Goal: Transaction & Acquisition: Purchase product/service

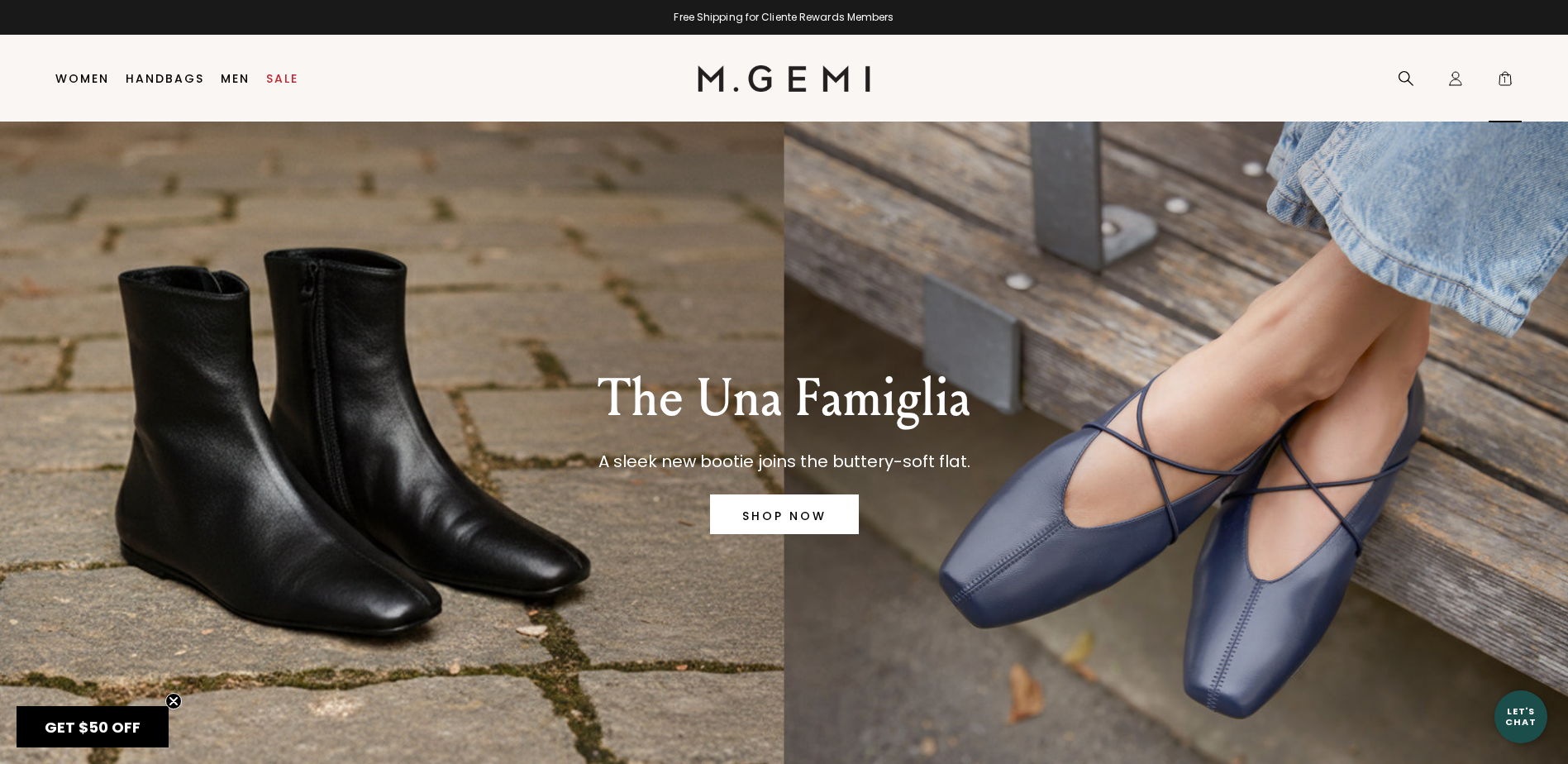
click at [1507, 79] on span "1" at bounding box center [1505, 81] width 16 height 16
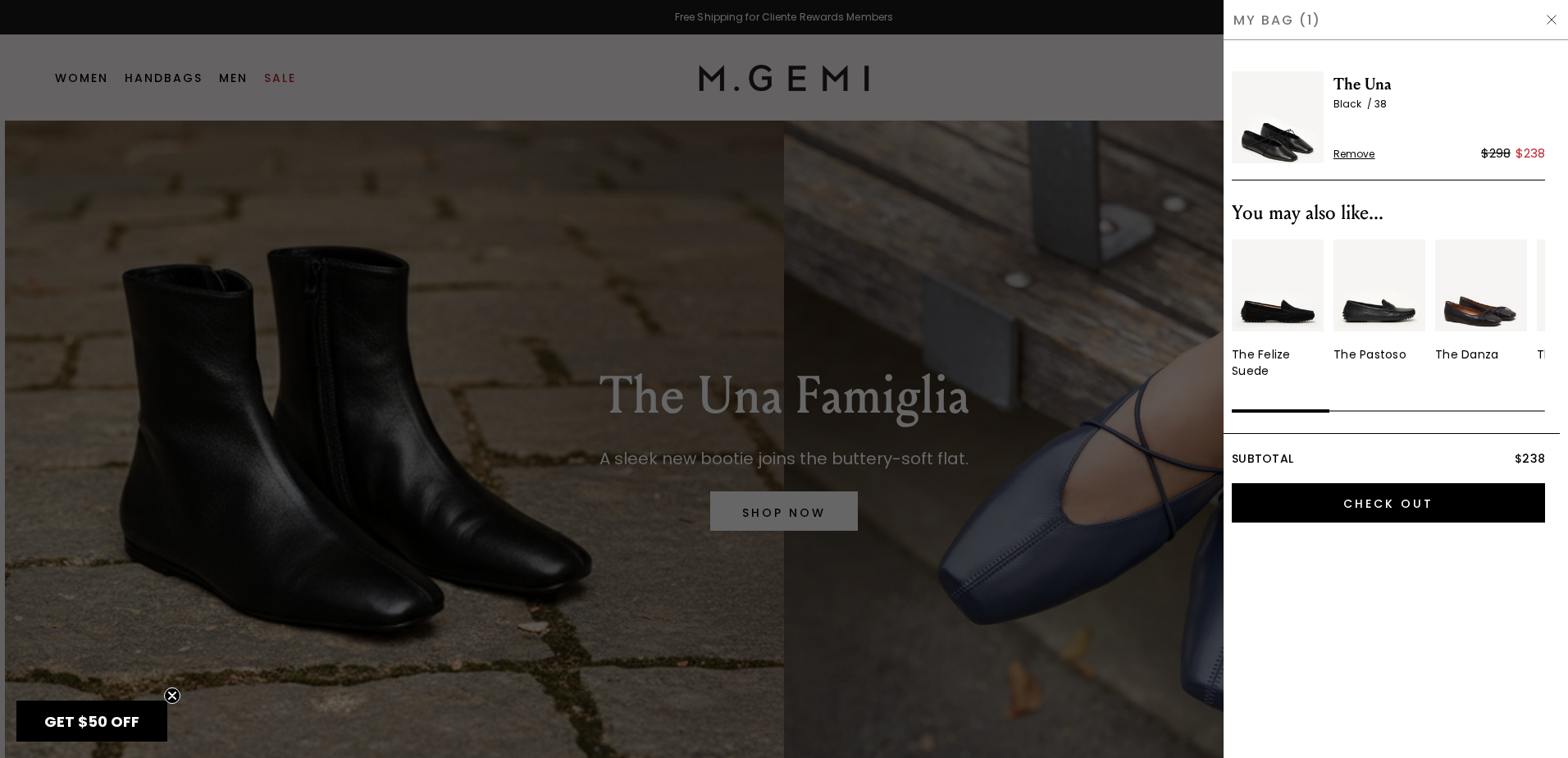
click at [1371, 325] on img at bounding box center [1379, 285] width 92 height 92
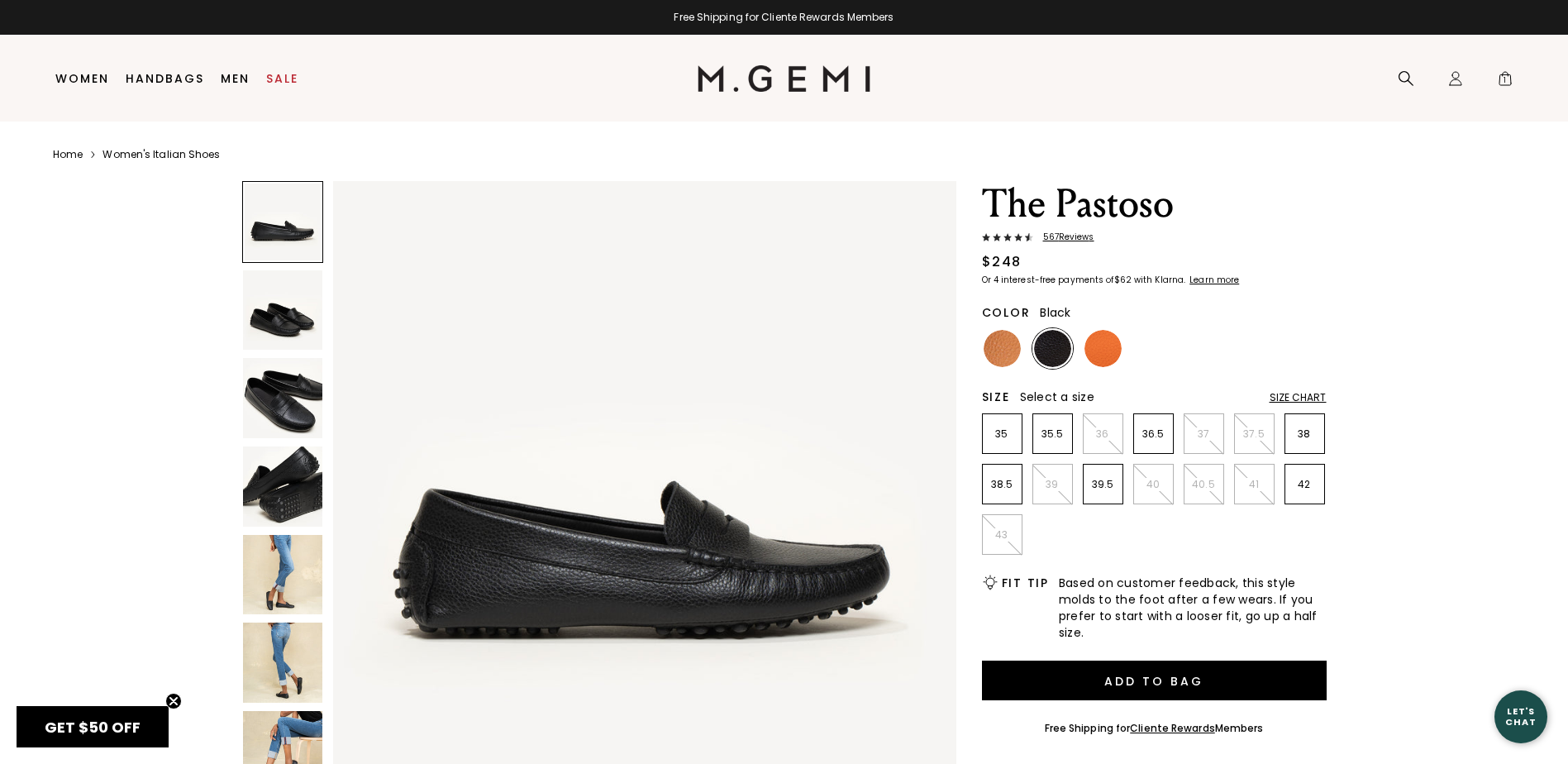
click at [282, 472] on img at bounding box center [283, 486] width 80 height 80
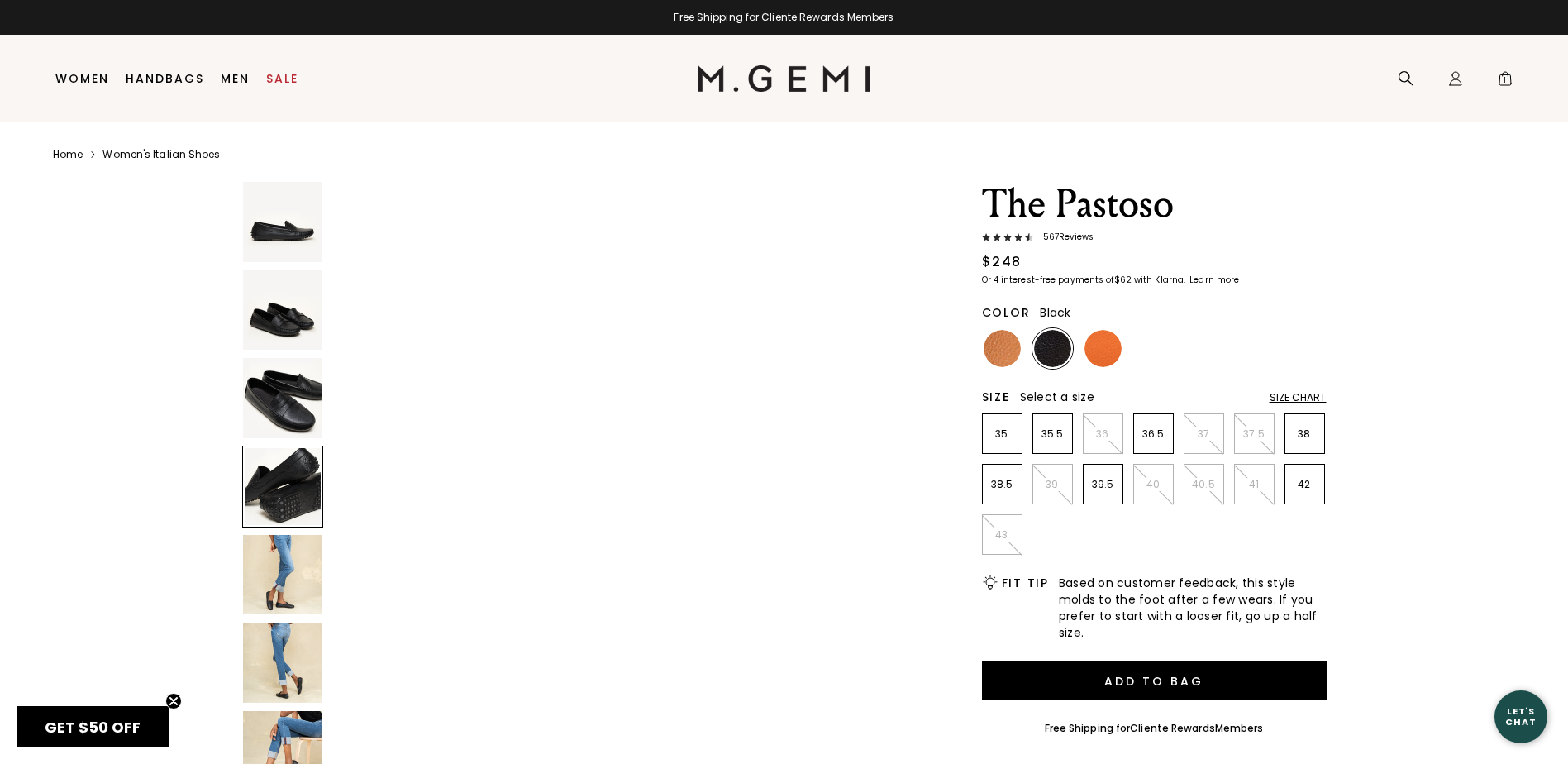
scroll to position [1881, 0]
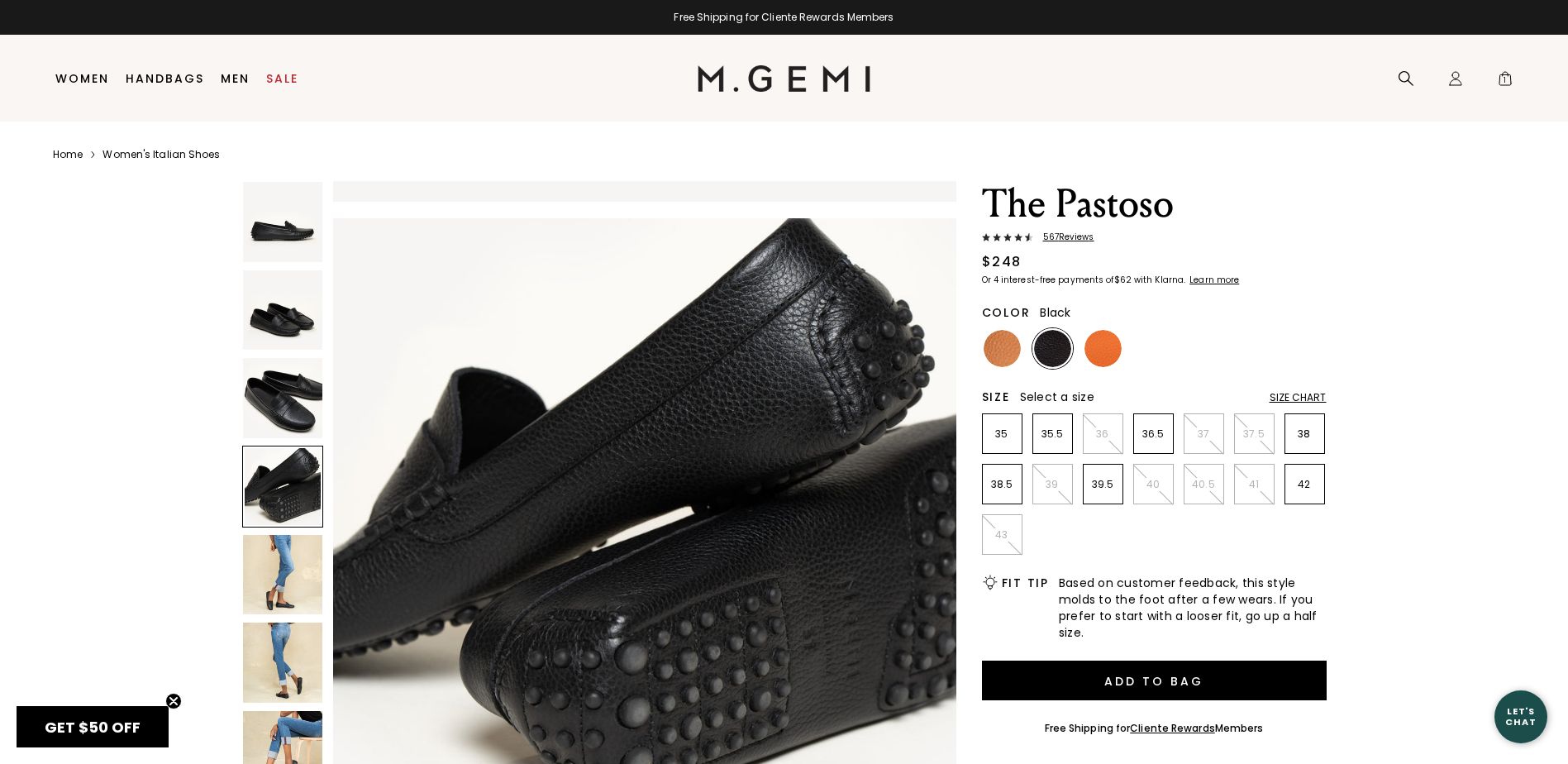
click at [288, 697] on img at bounding box center [283, 662] width 80 height 80
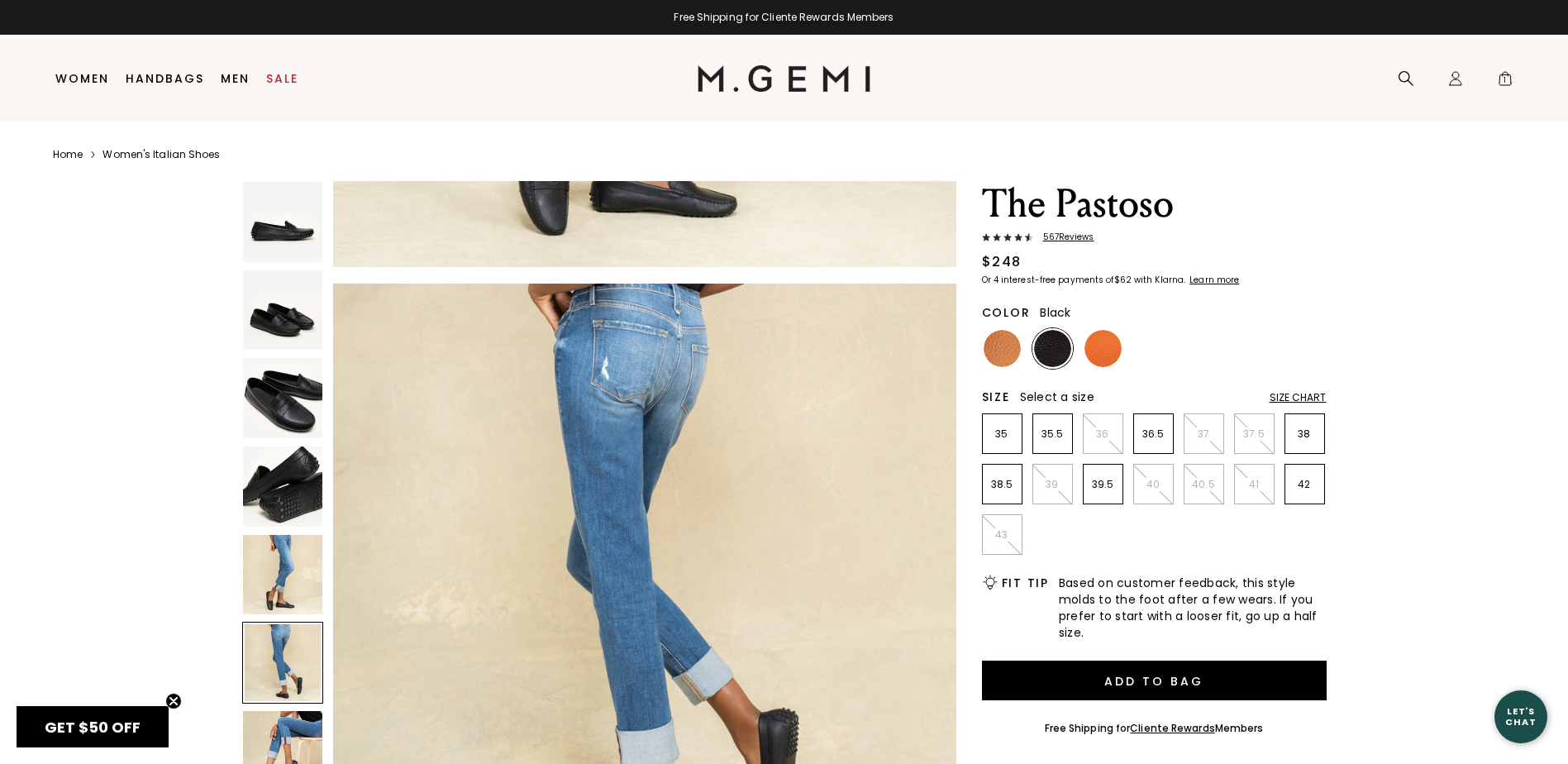
scroll to position [3135, 0]
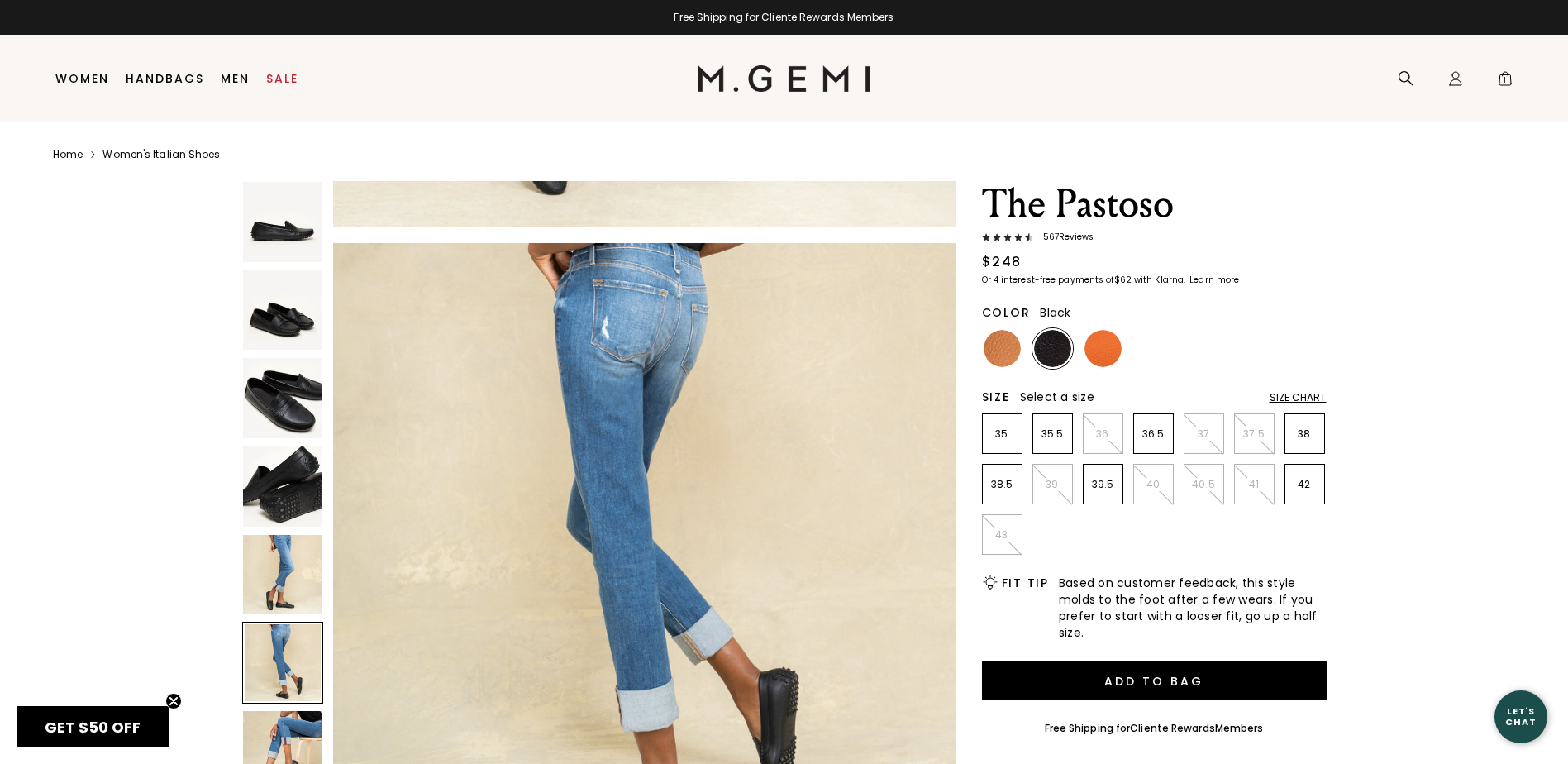
click at [306, 490] on img at bounding box center [283, 486] width 80 height 80
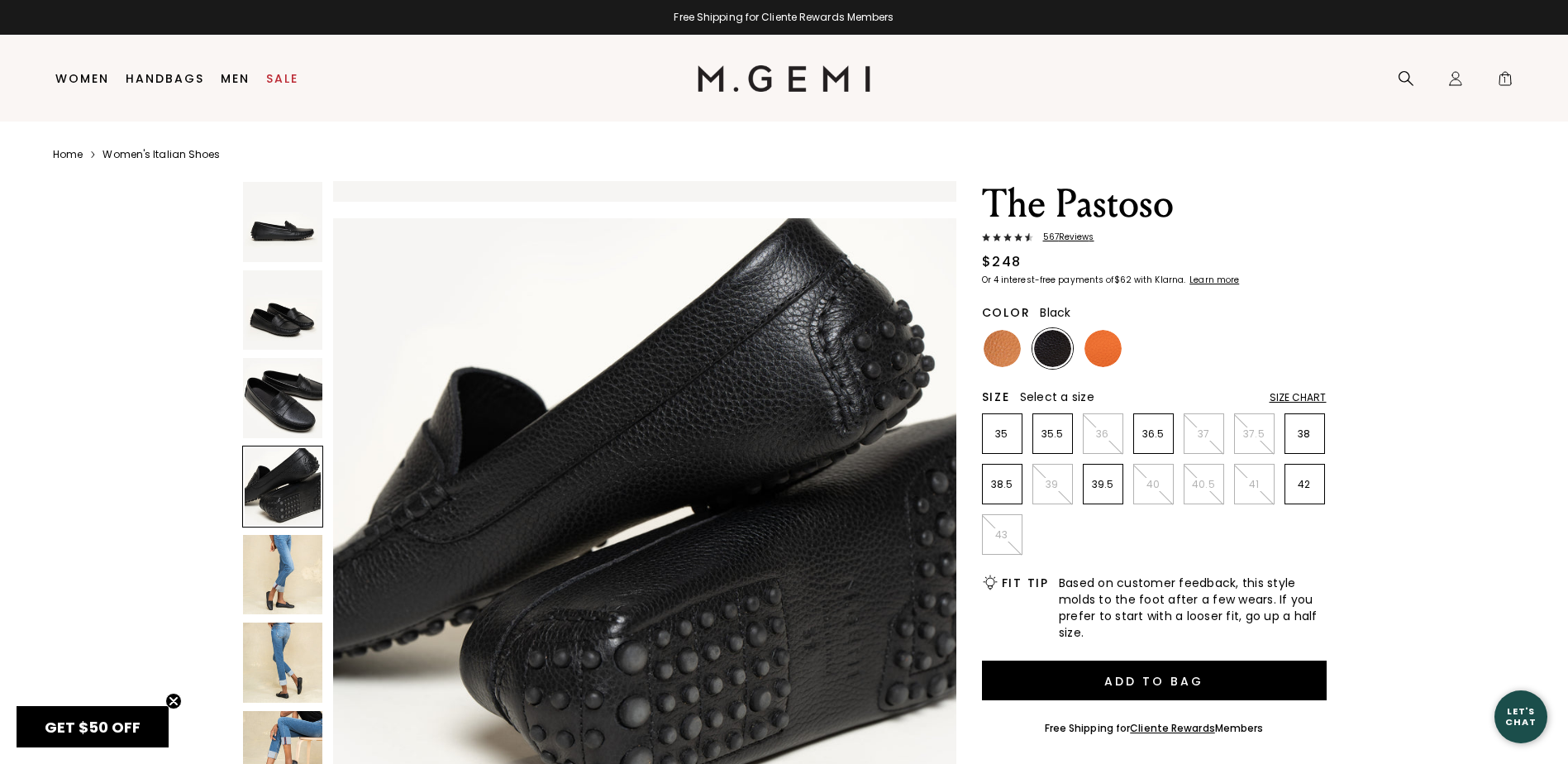
click at [282, 415] on img at bounding box center [283, 398] width 80 height 80
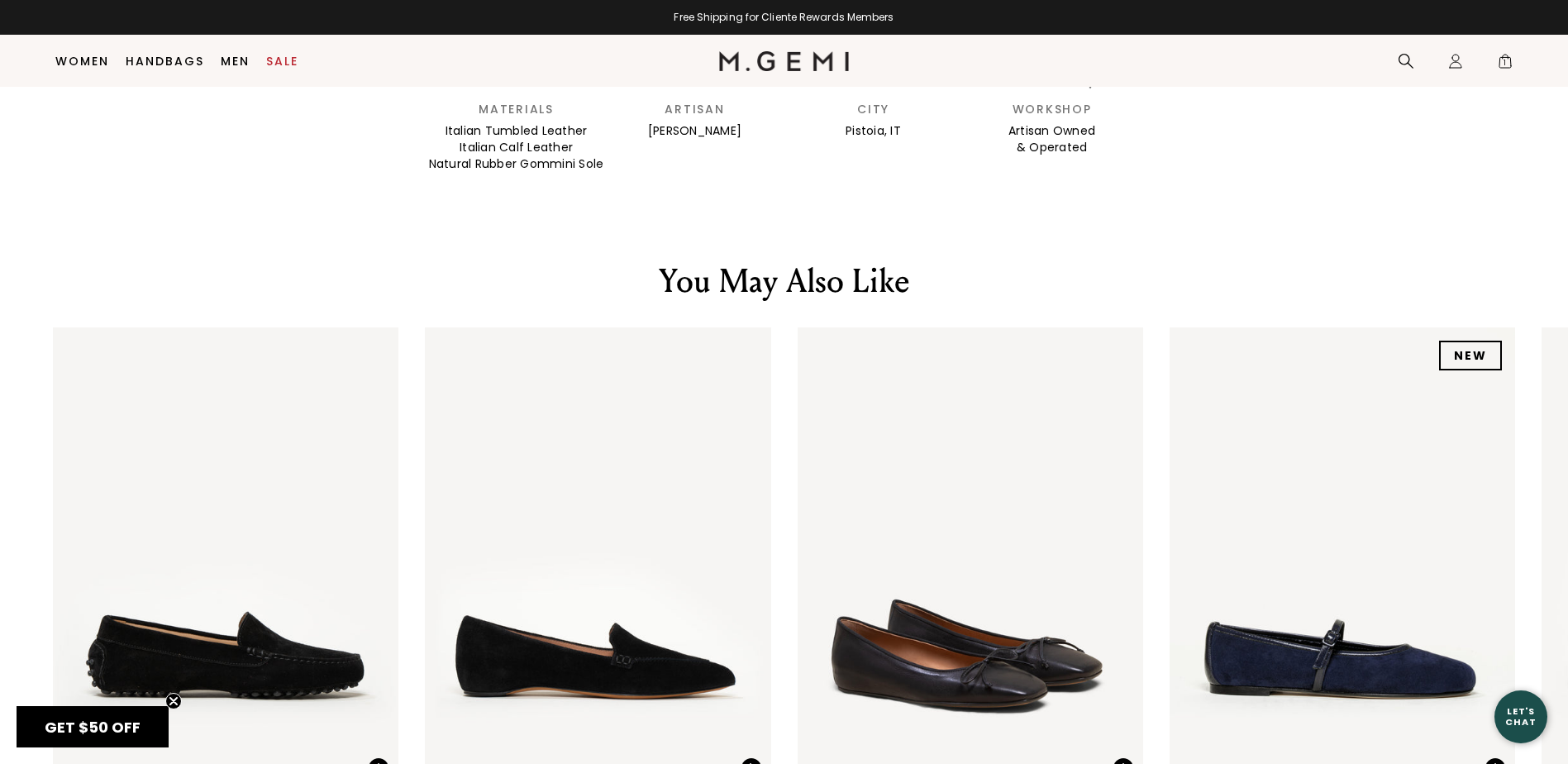
scroll to position [2114, 0]
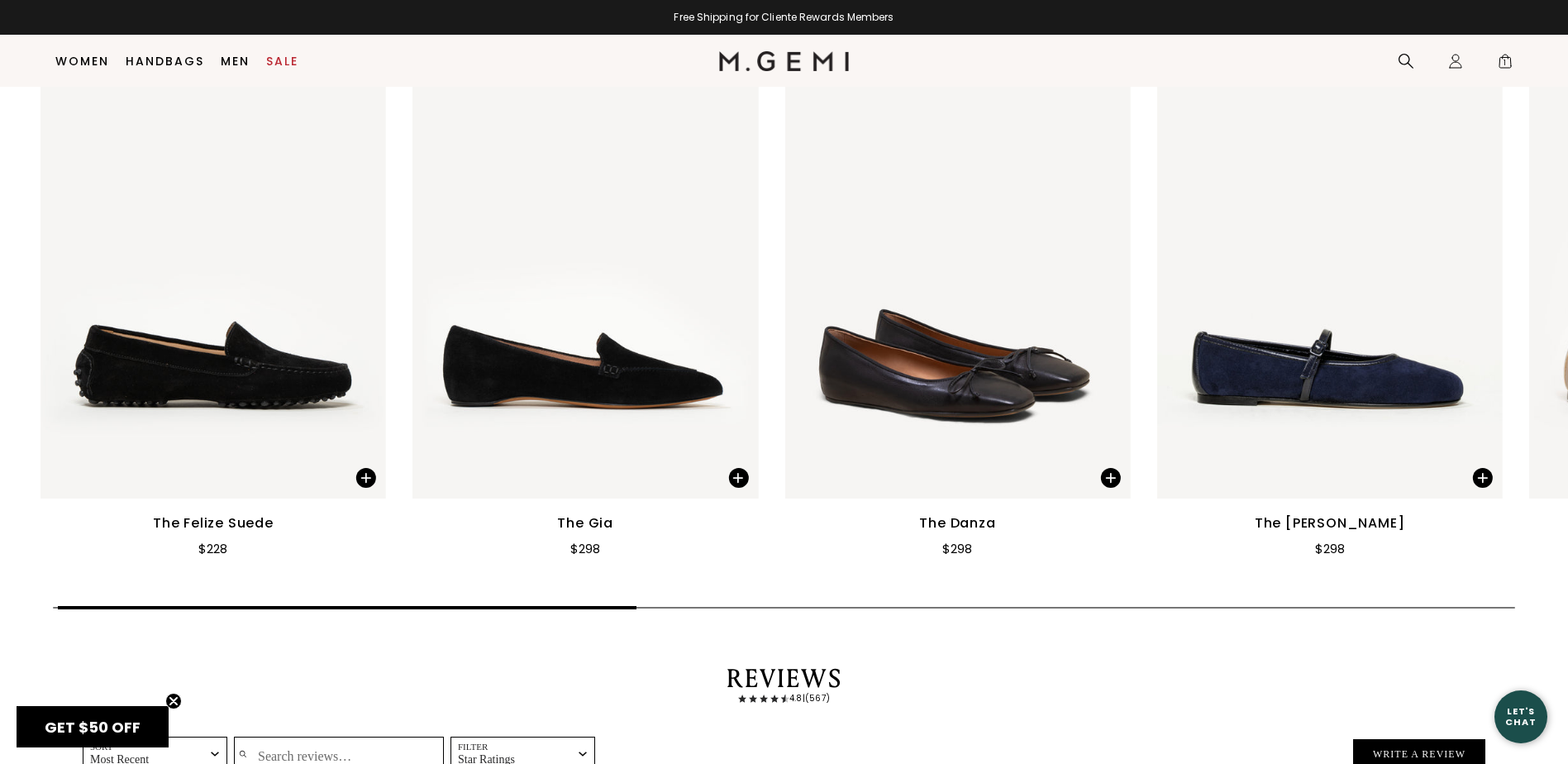
click at [425, 602] on main "Home Women's Italian Shoes The Pastoso 567 Review s $248 Or 4 interest-free pay…" at bounding box center [784, 667] width 1568 height 5389
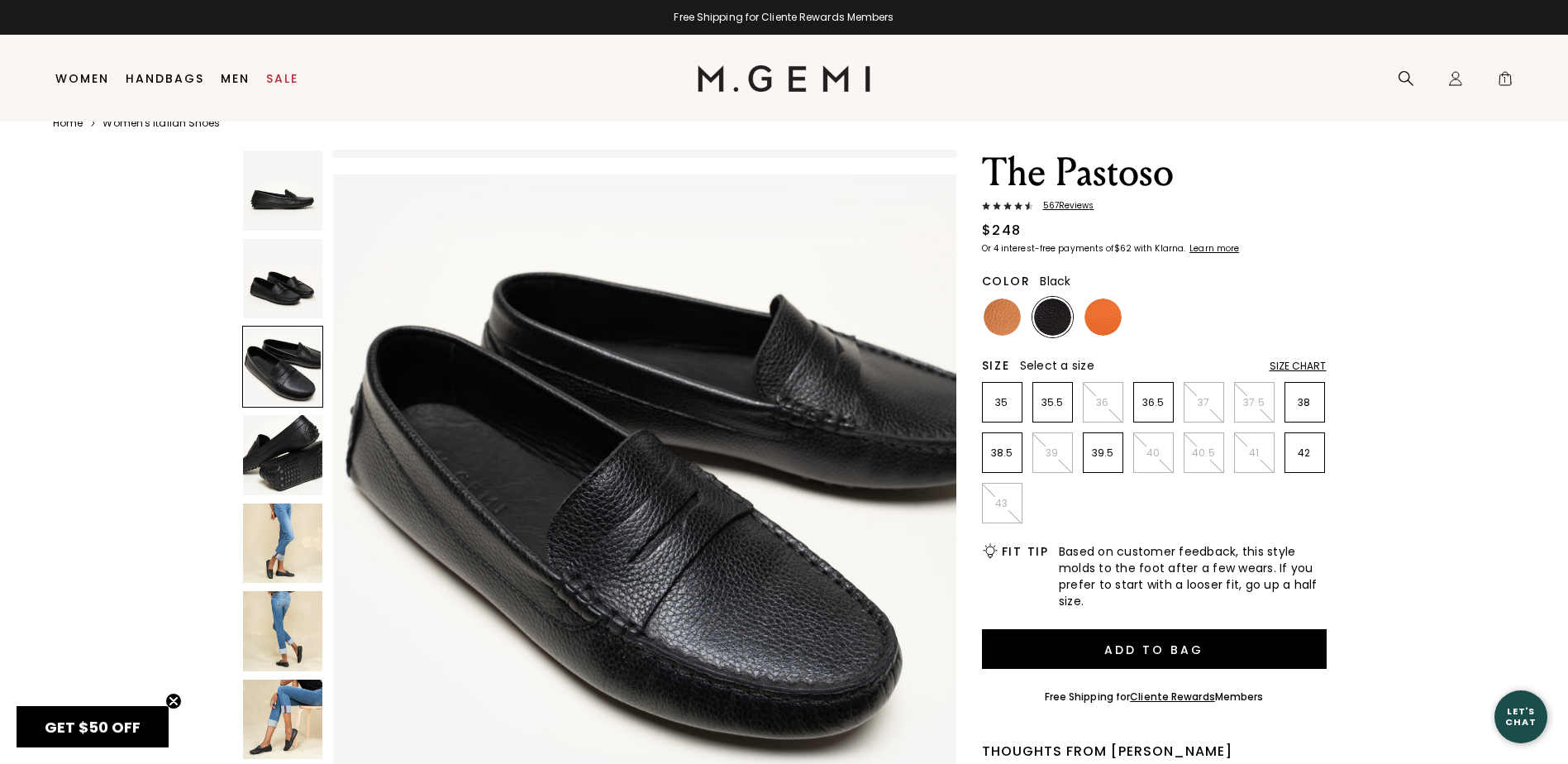
scroll to position [35, 0]
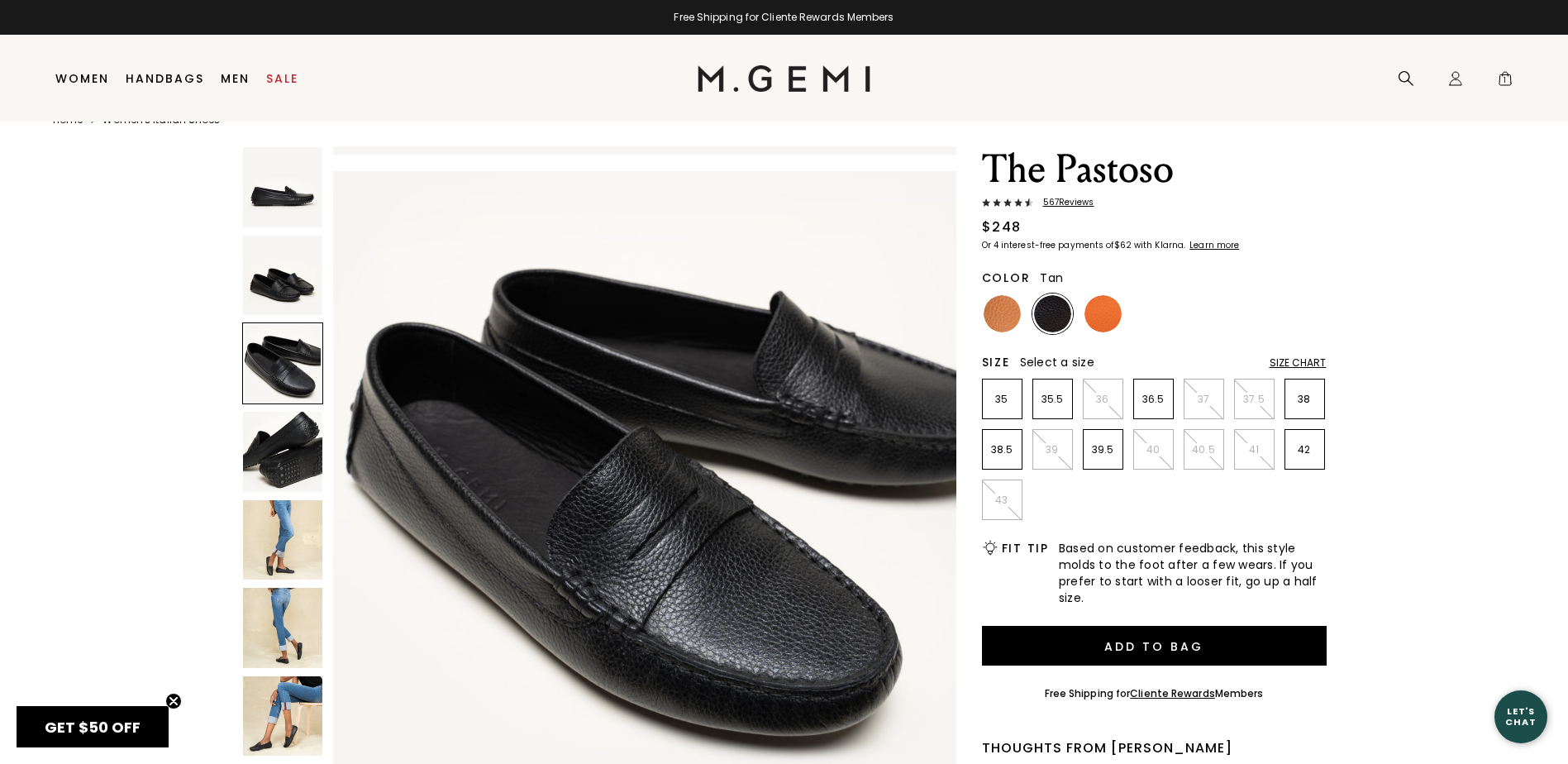
click at [1005, 318] on img at bounding box center [1002, 313] width 37 height 37
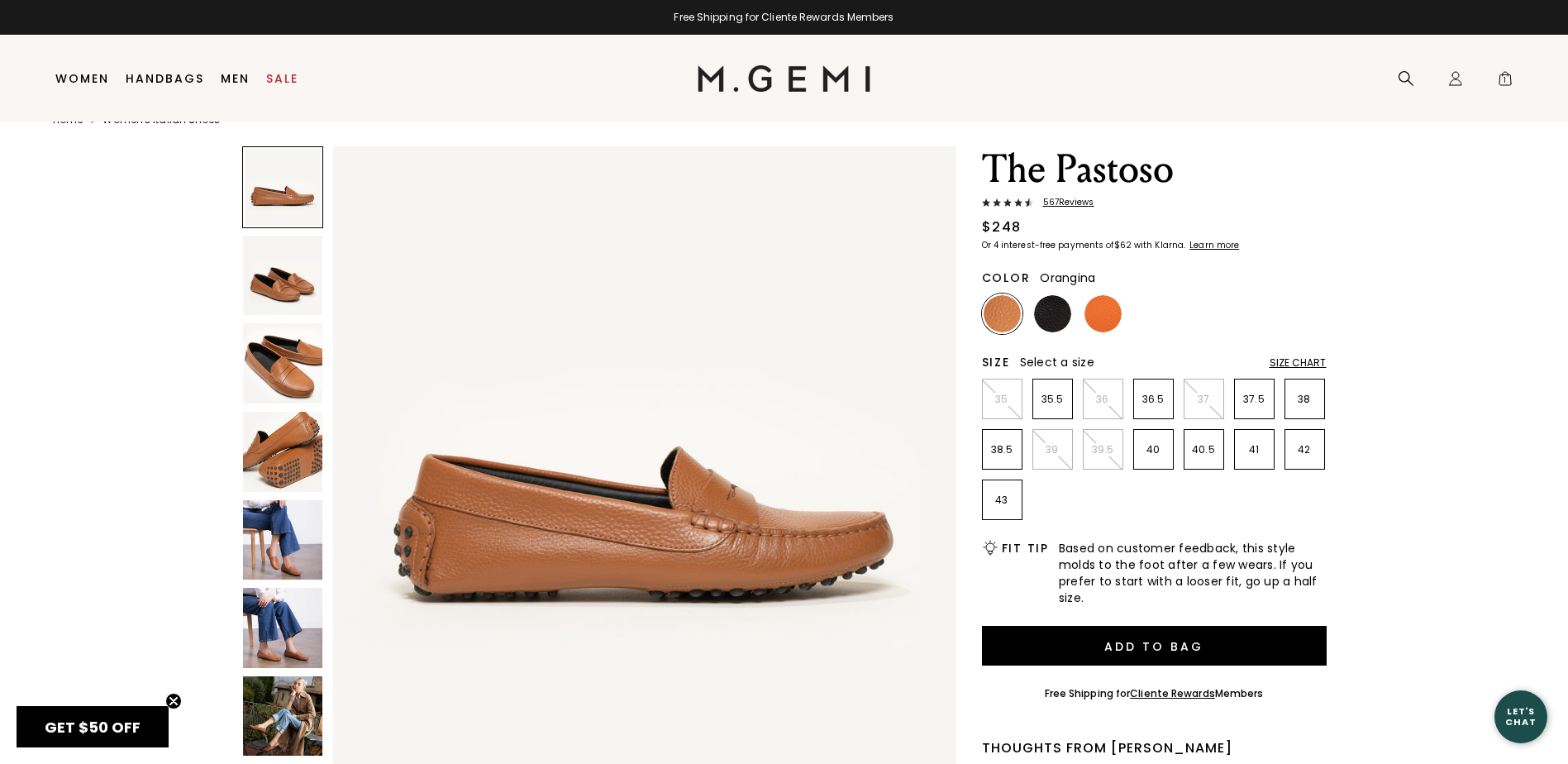
click at [1117, 308] on img at bounding box center [1103, 313] width 37 height 37
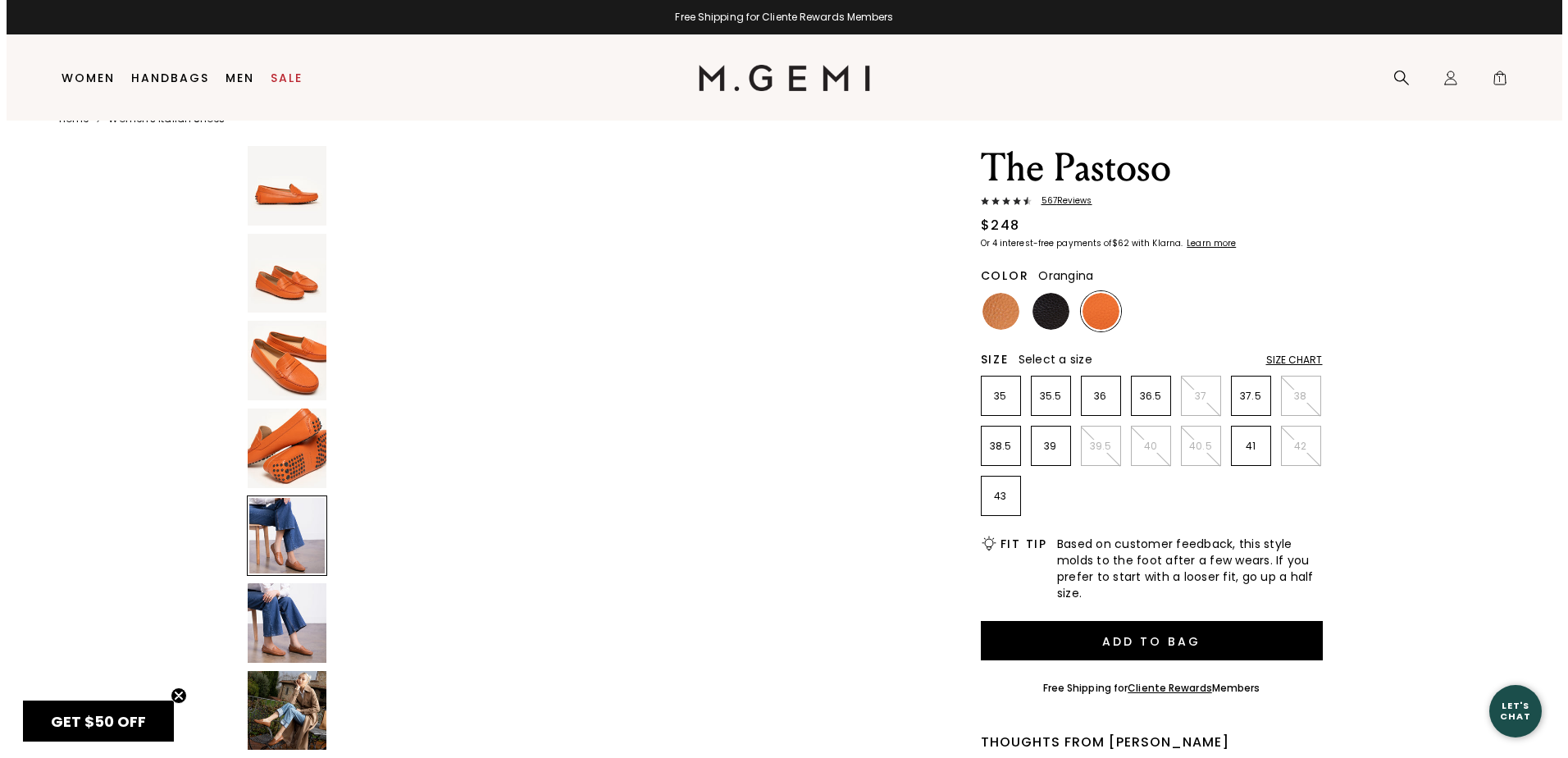
scroll to position [3749, 0]
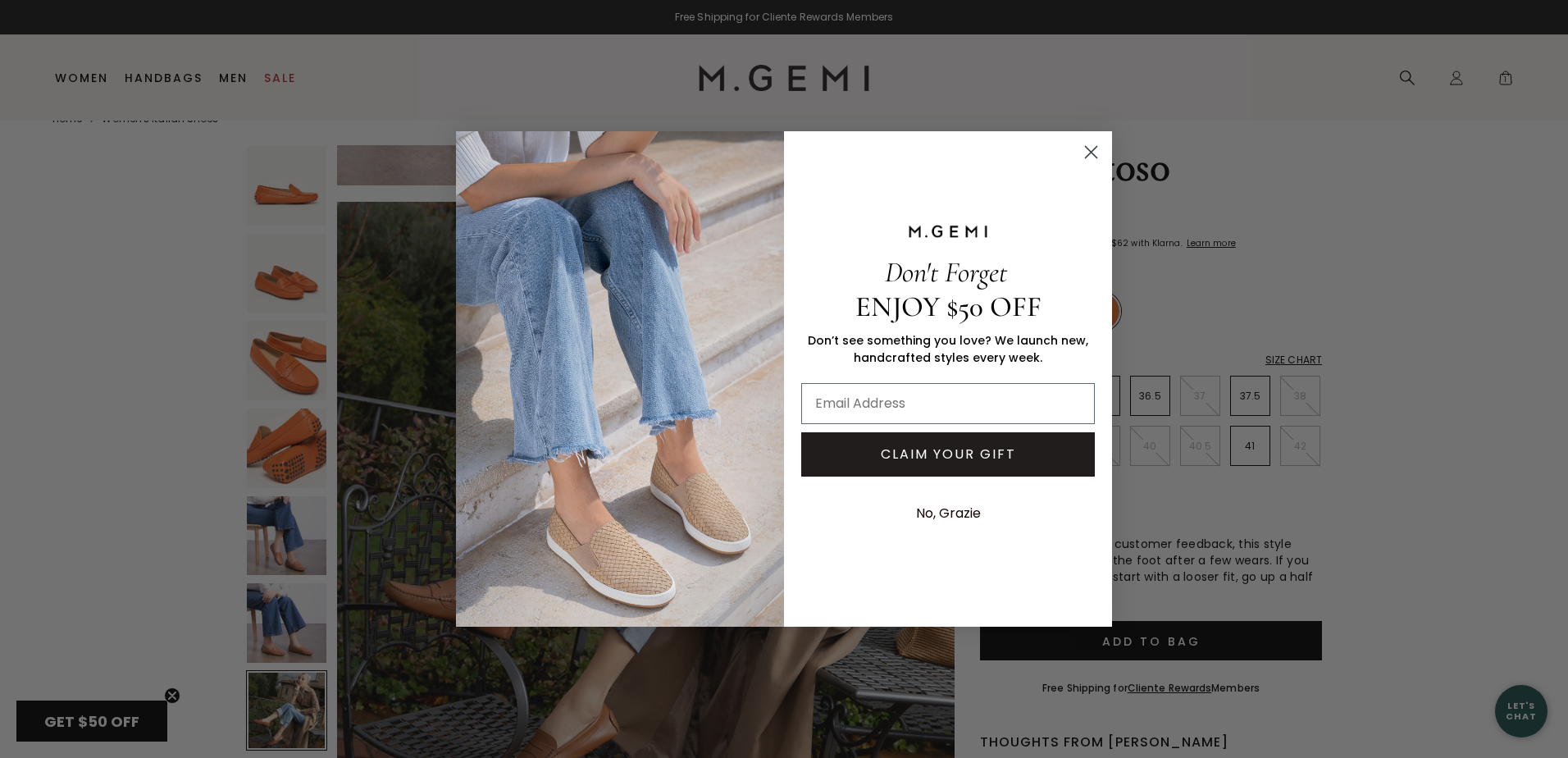
drag, startPoint x: 1088, startPoint y: 145, endPoint x: 1062, endPoint y: 152, distance: 26.9
click at [1088, 146] on circle "Close dialog" at bounding box center [1091, 152] width 27 height 27
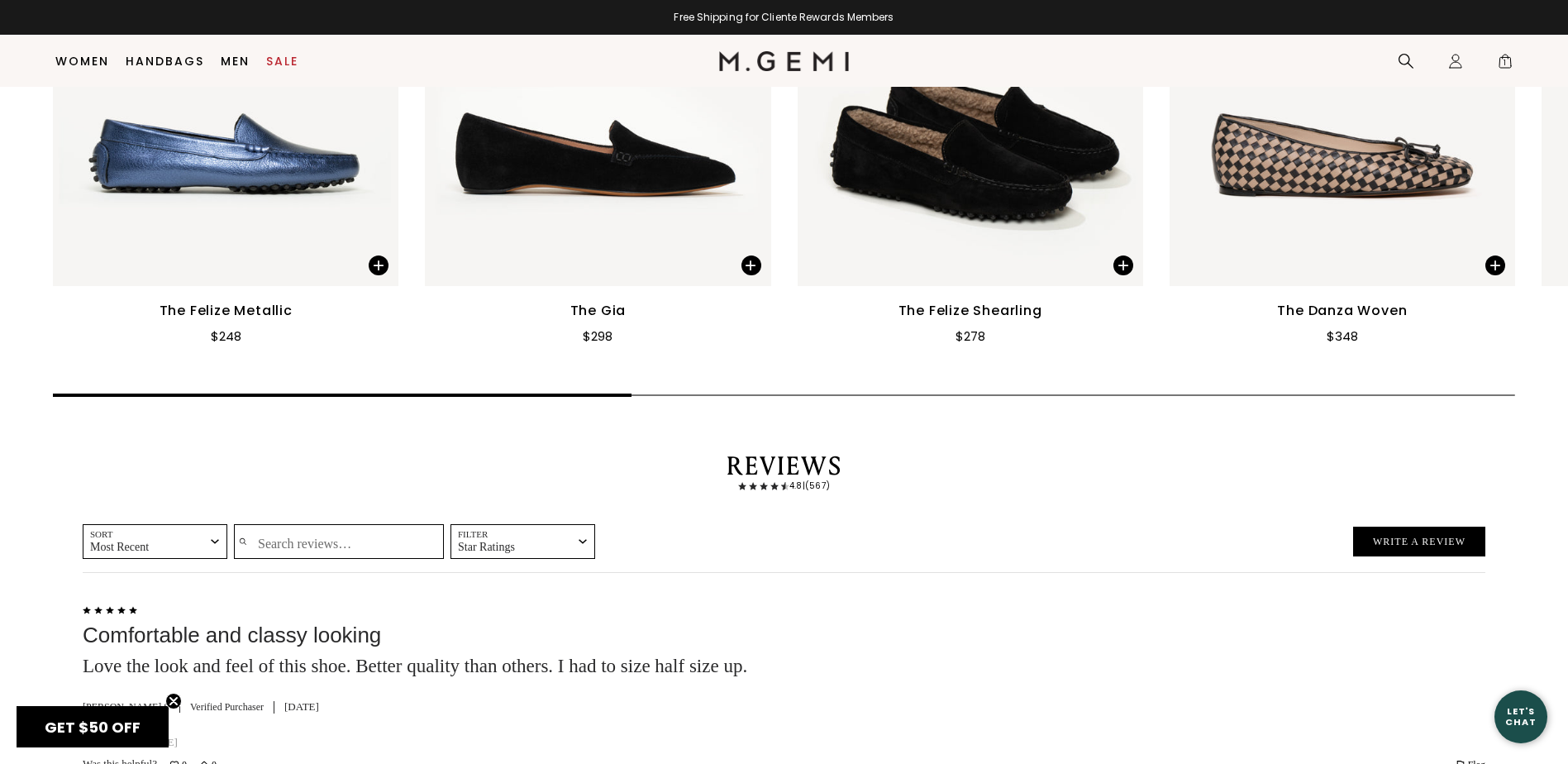
scroll to position [2231, 0]
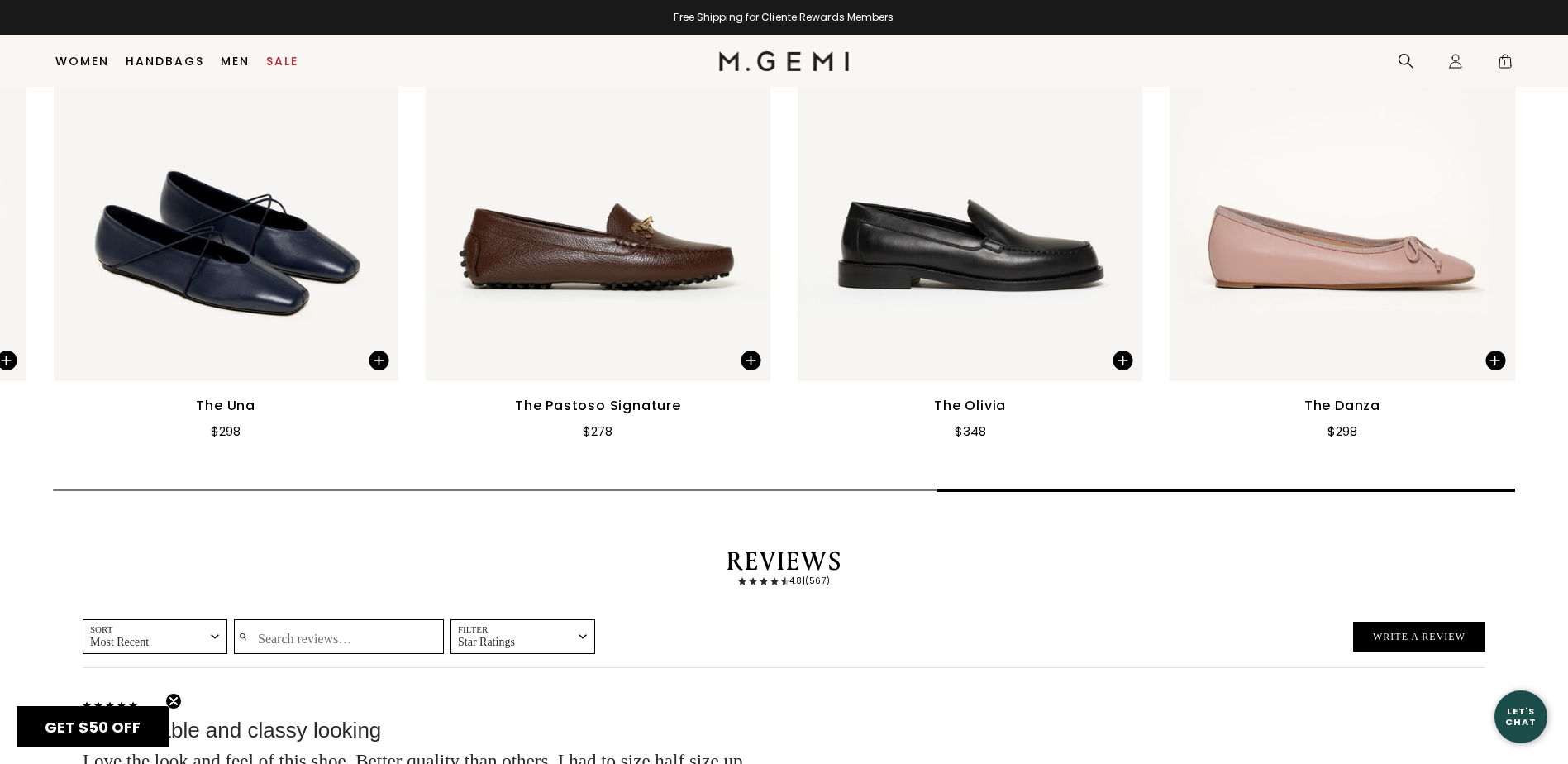
click at [1509, 470] on main "Home Women's Italian Shoes The Pastoso 567 Review s $248 Or 4 interest-free pay…" at bounding box center [784, 550] width 1568 height 5389
click at [625, 234] on img at bounding box center [597, 150] width 345 height 461
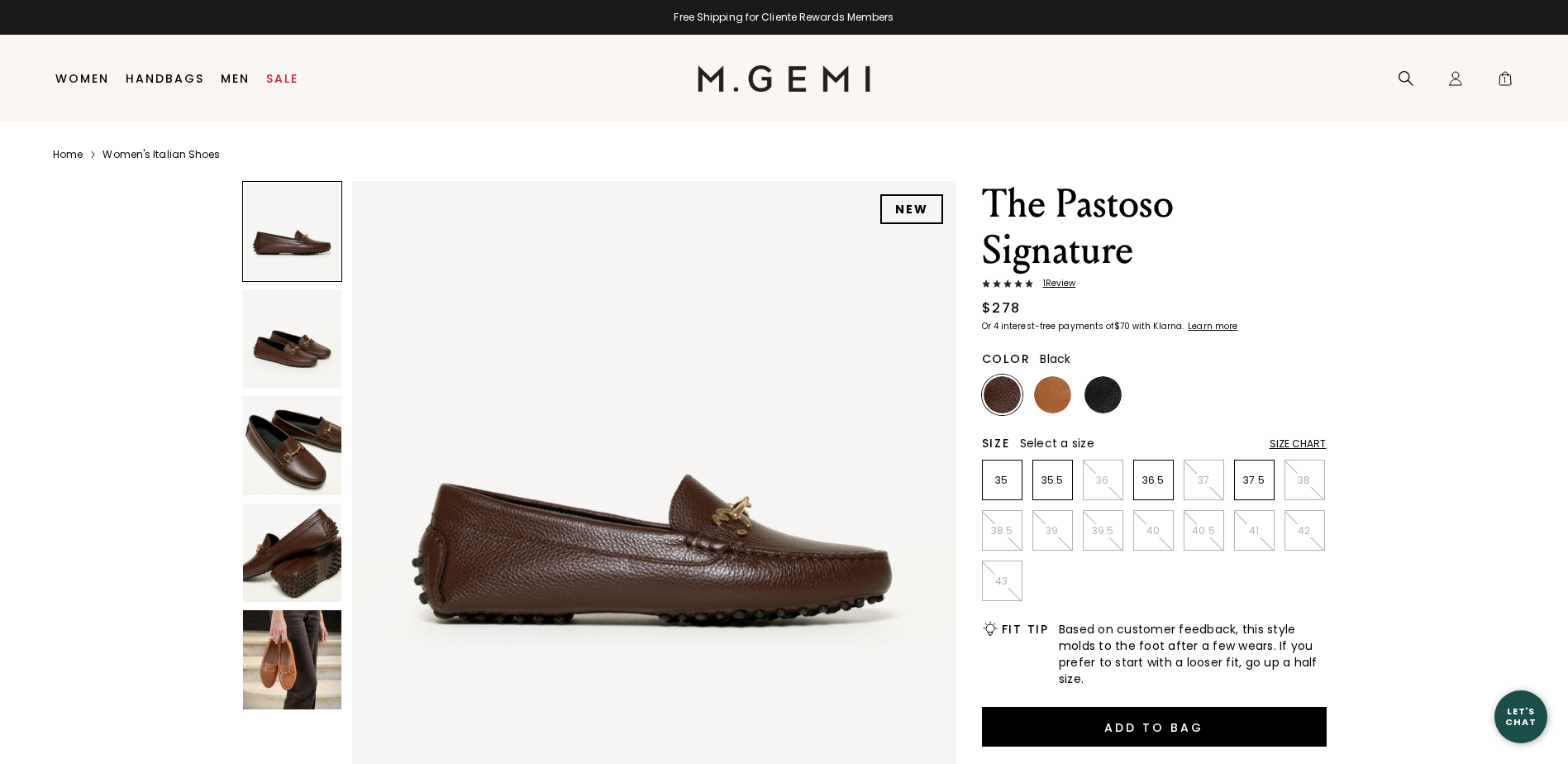
click at [1090, 406] on img at bounding box center [1103, 395] width 37 height 37
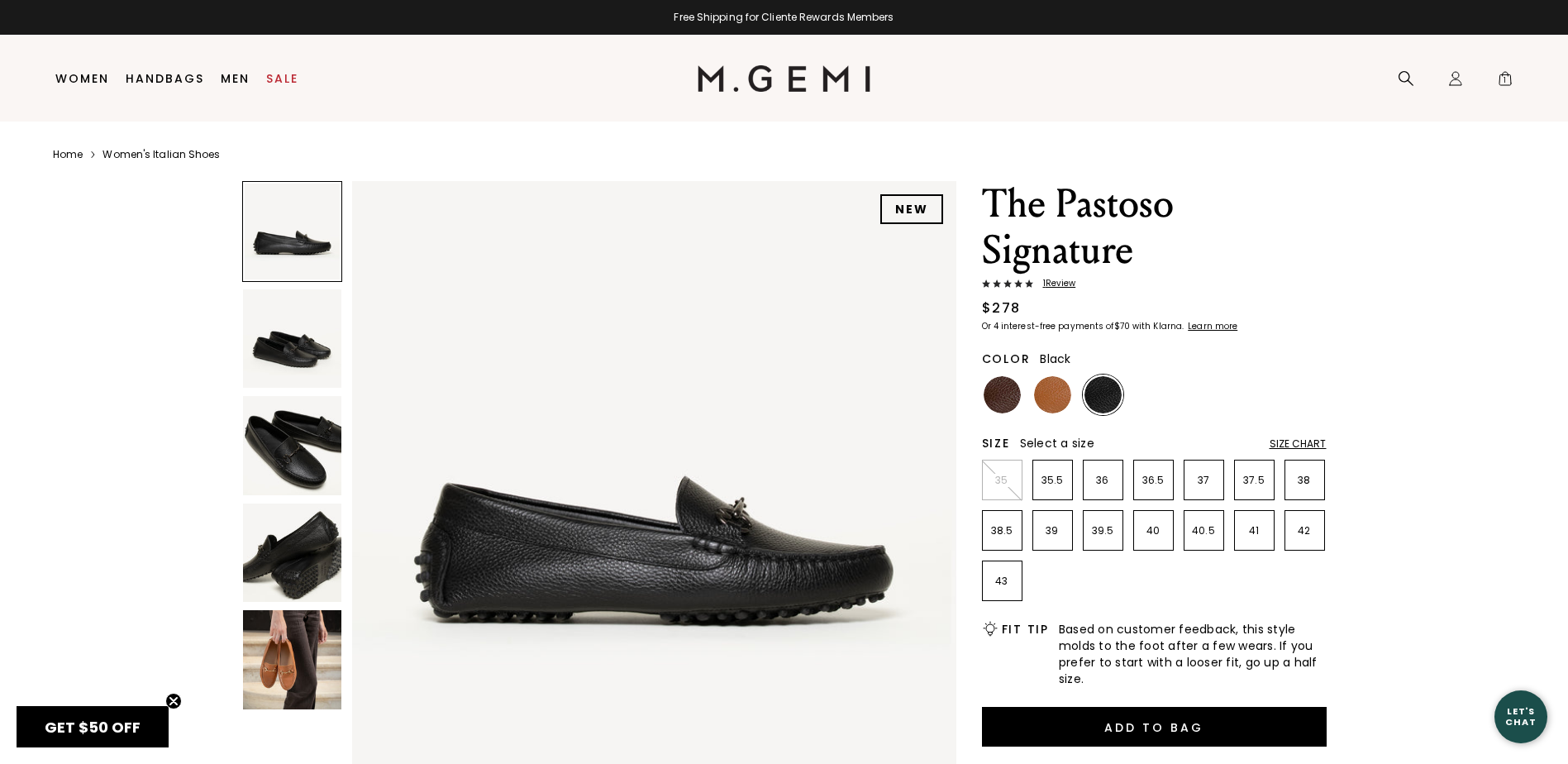
click at [297, 582] on img at bounding box center [292, 553] width 100 height 100
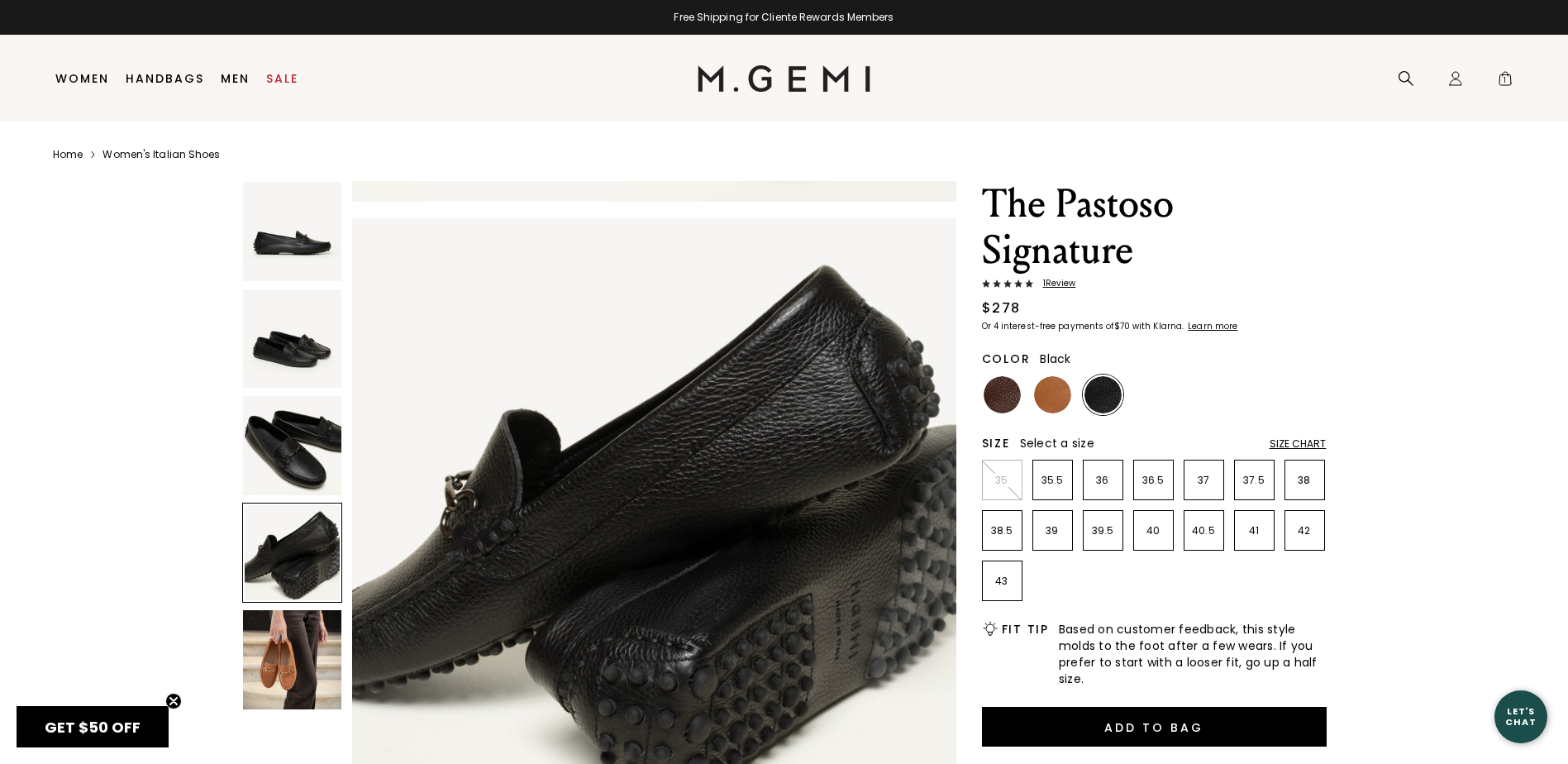
click at [309, 446] on img at bounding box center [292, 446] width 100 height 100
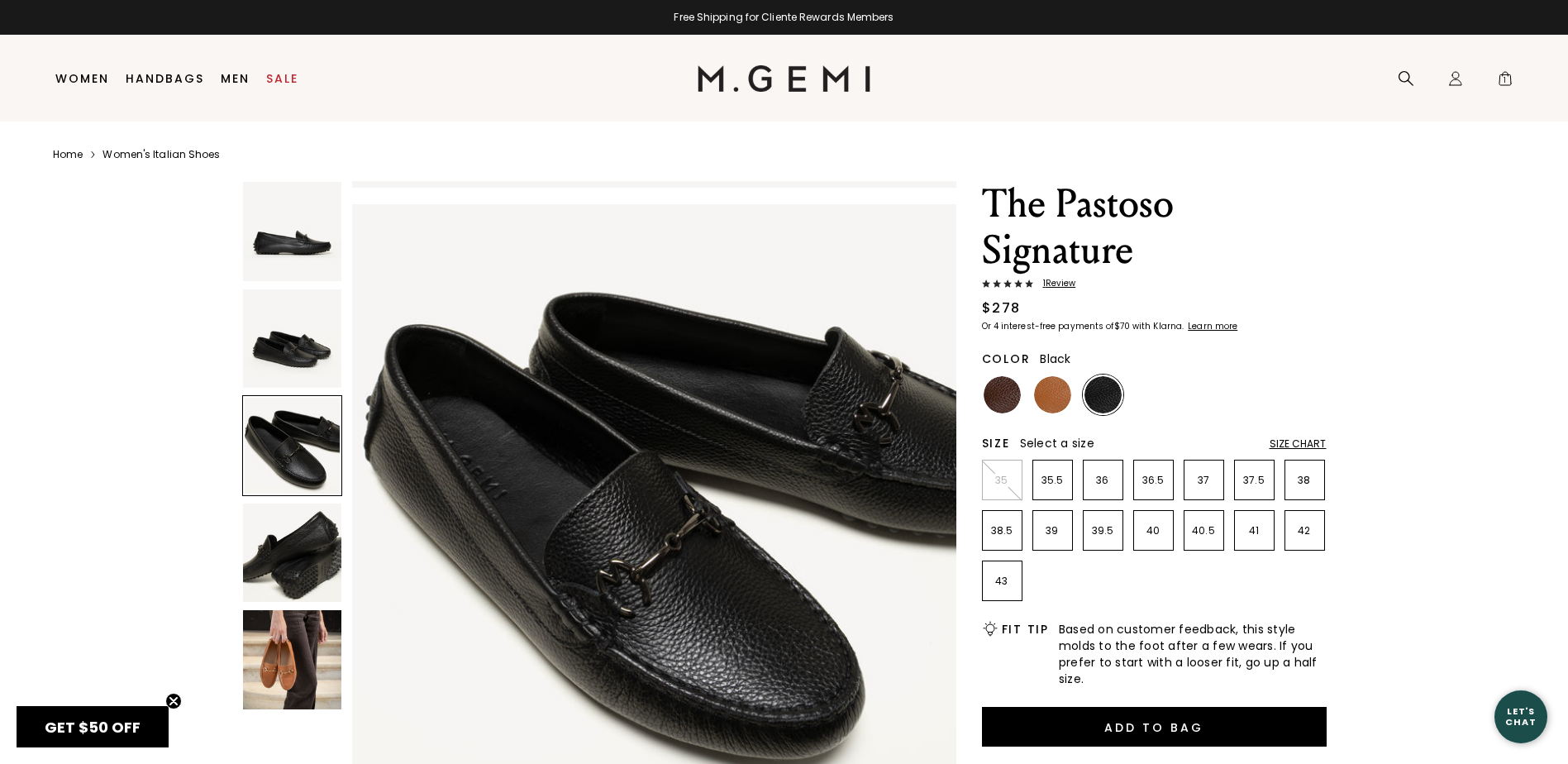
scroll to position [1216, 0]
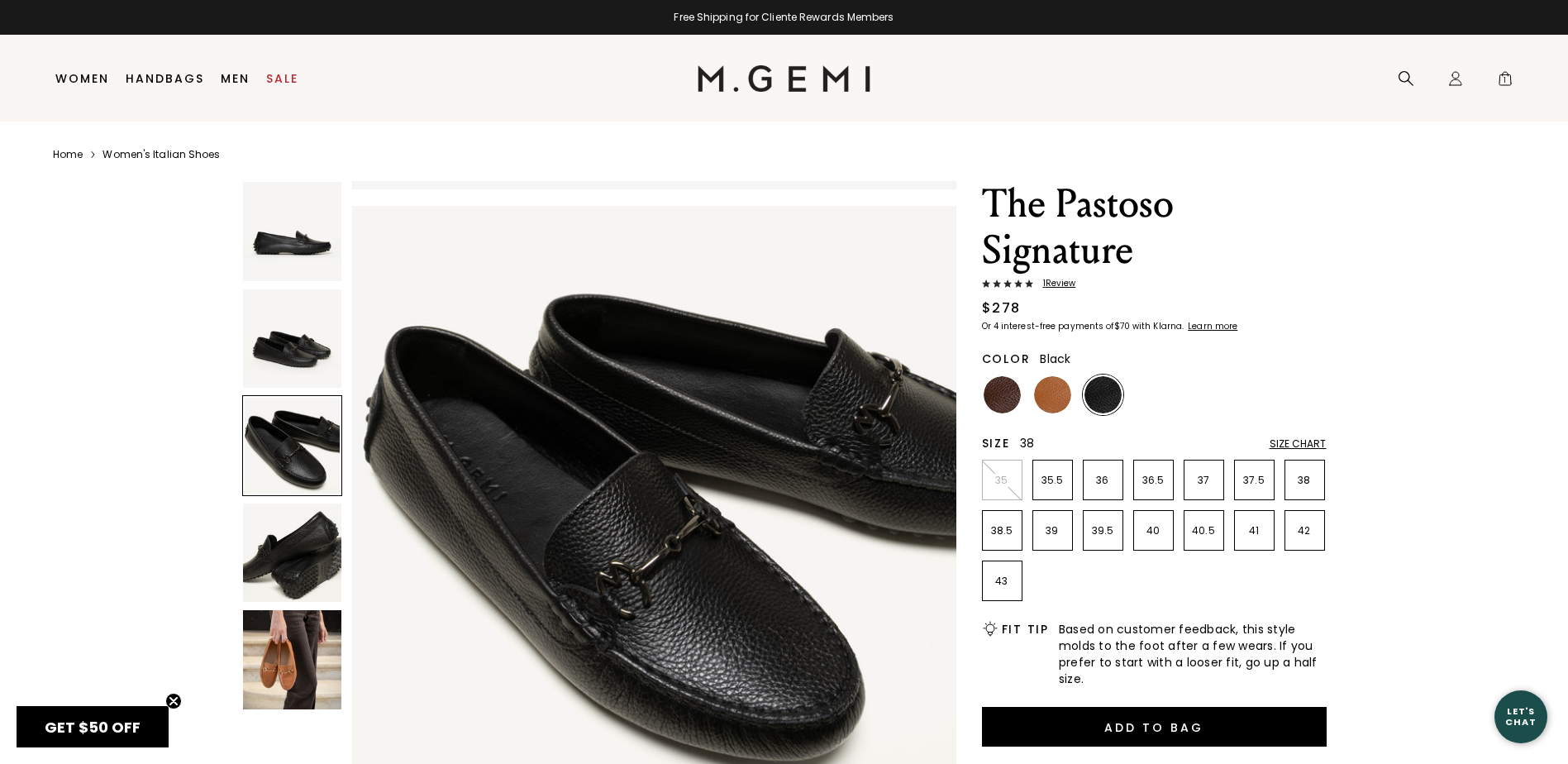
click at [1314, 483] on p "38" at bounding box center [1305, 479] width 39 height 13
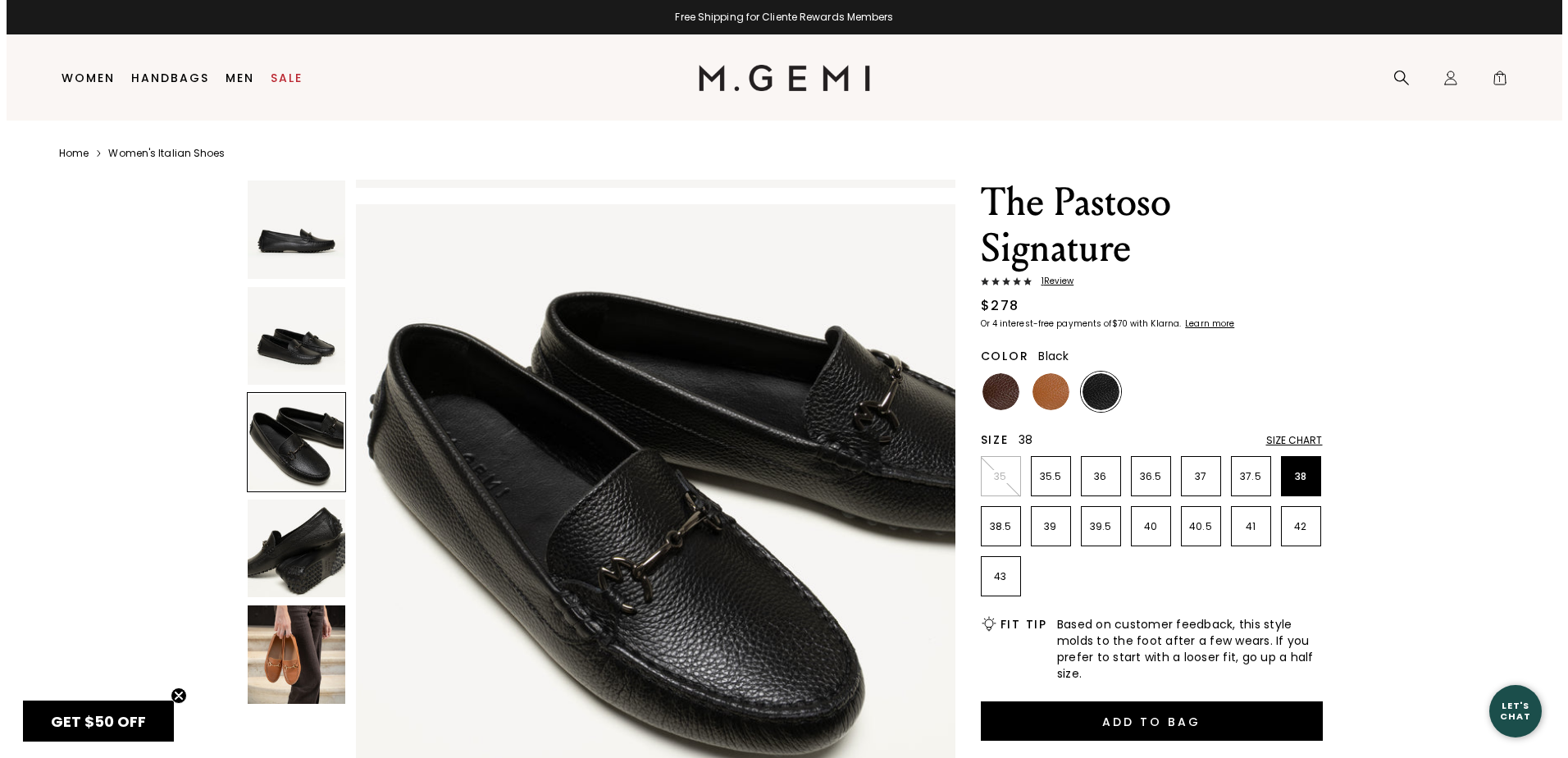
scroll to position [0, 0]
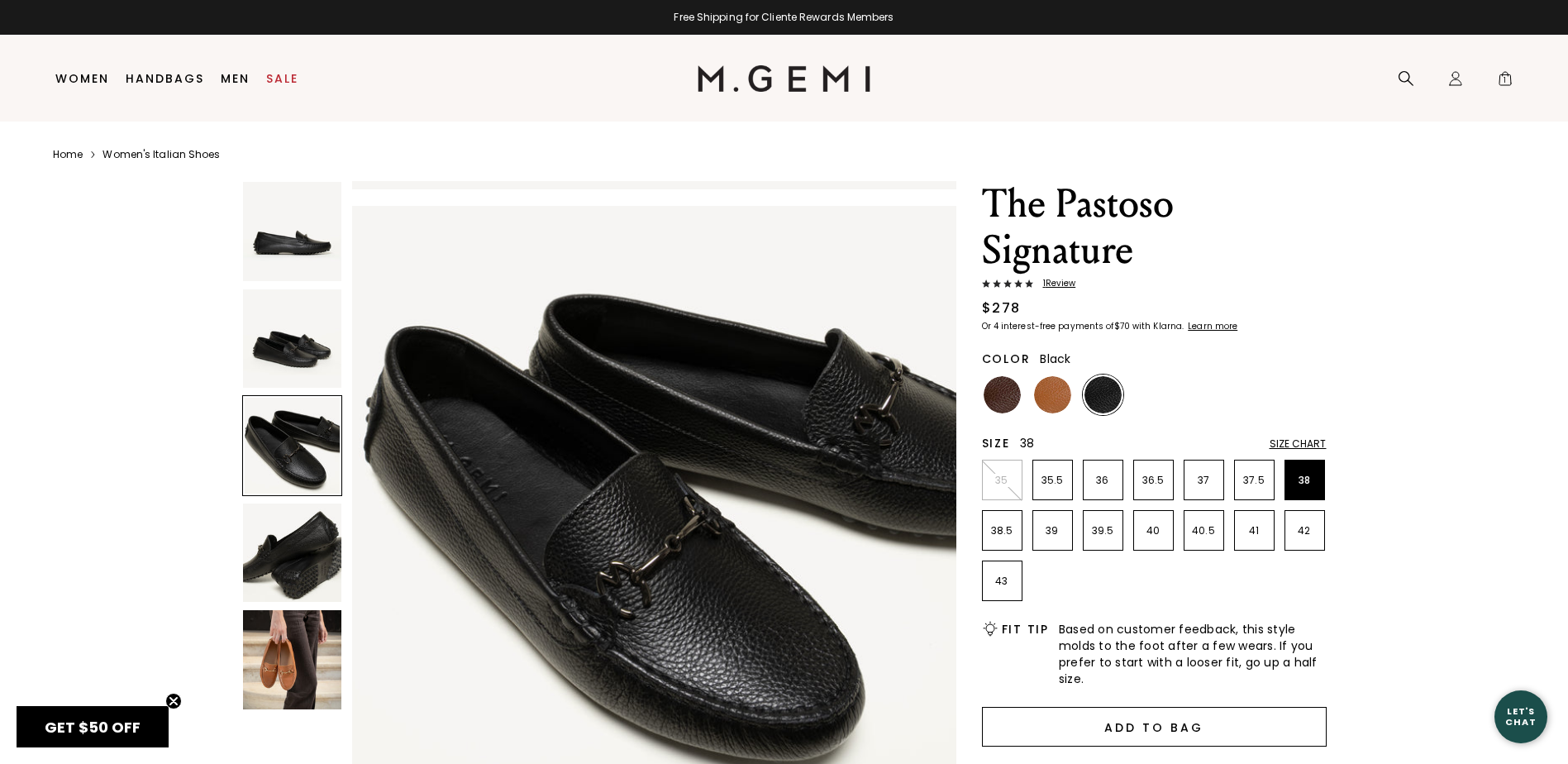
click at [1140, 715] on button "Add to Bag" at bounding box center [1154, 727] width 344 height 40
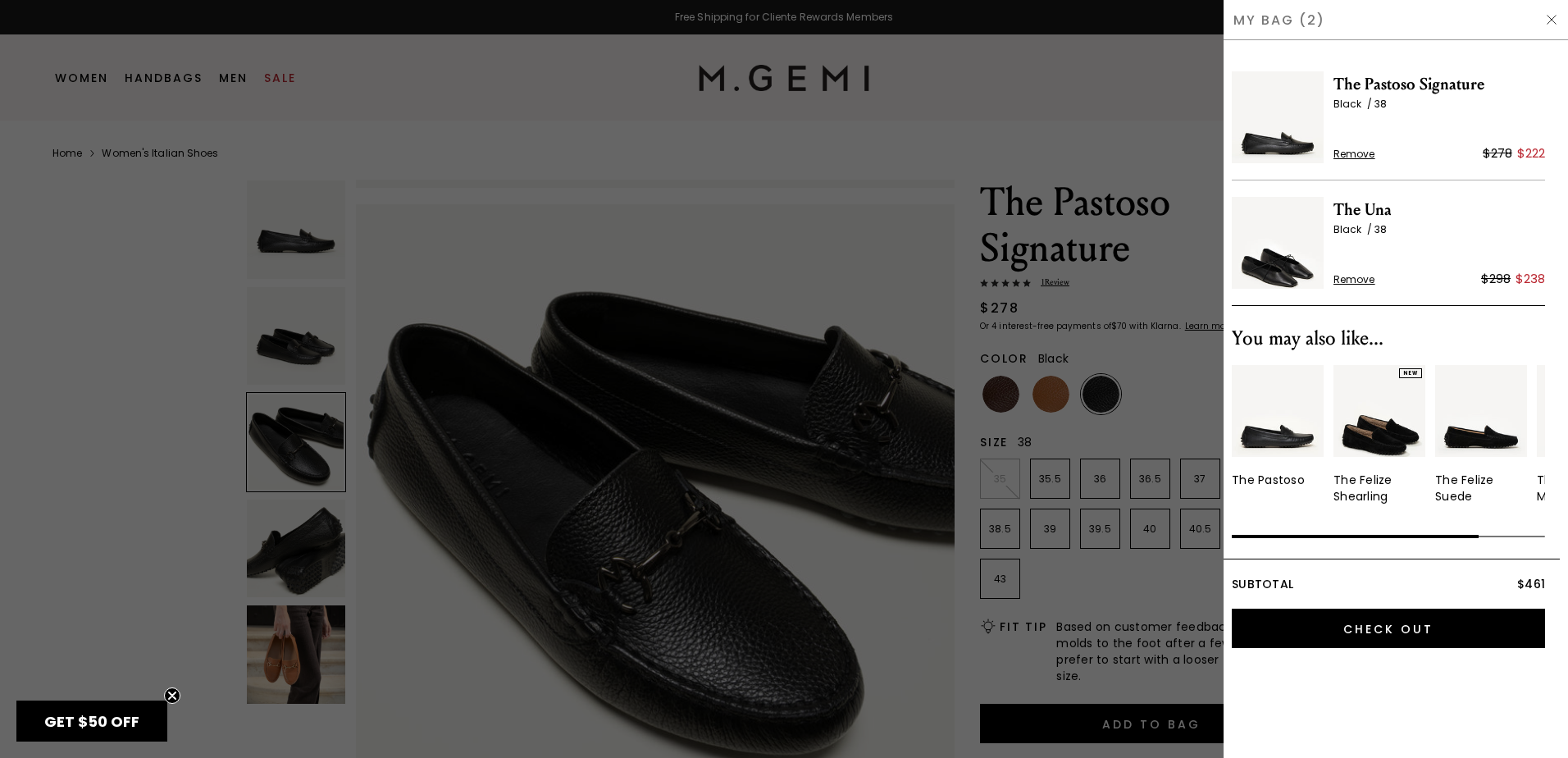
click at [1356, 279] on span "Remove" at bounding box center [1354, 279] width 42 height 13
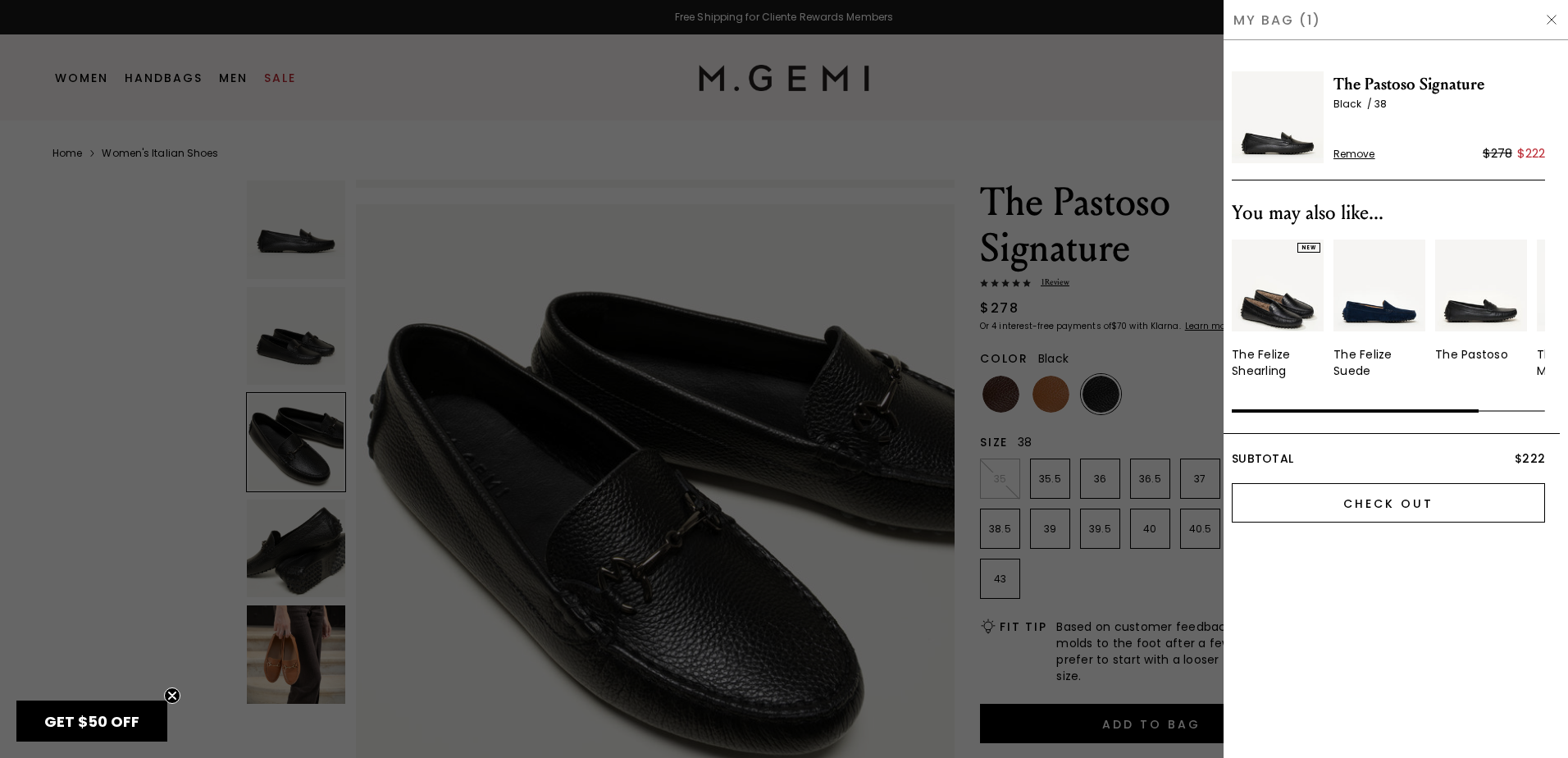
click at [1389, 493] on input "Check Out" at bounding box center [1388, 503] width 313 height 39
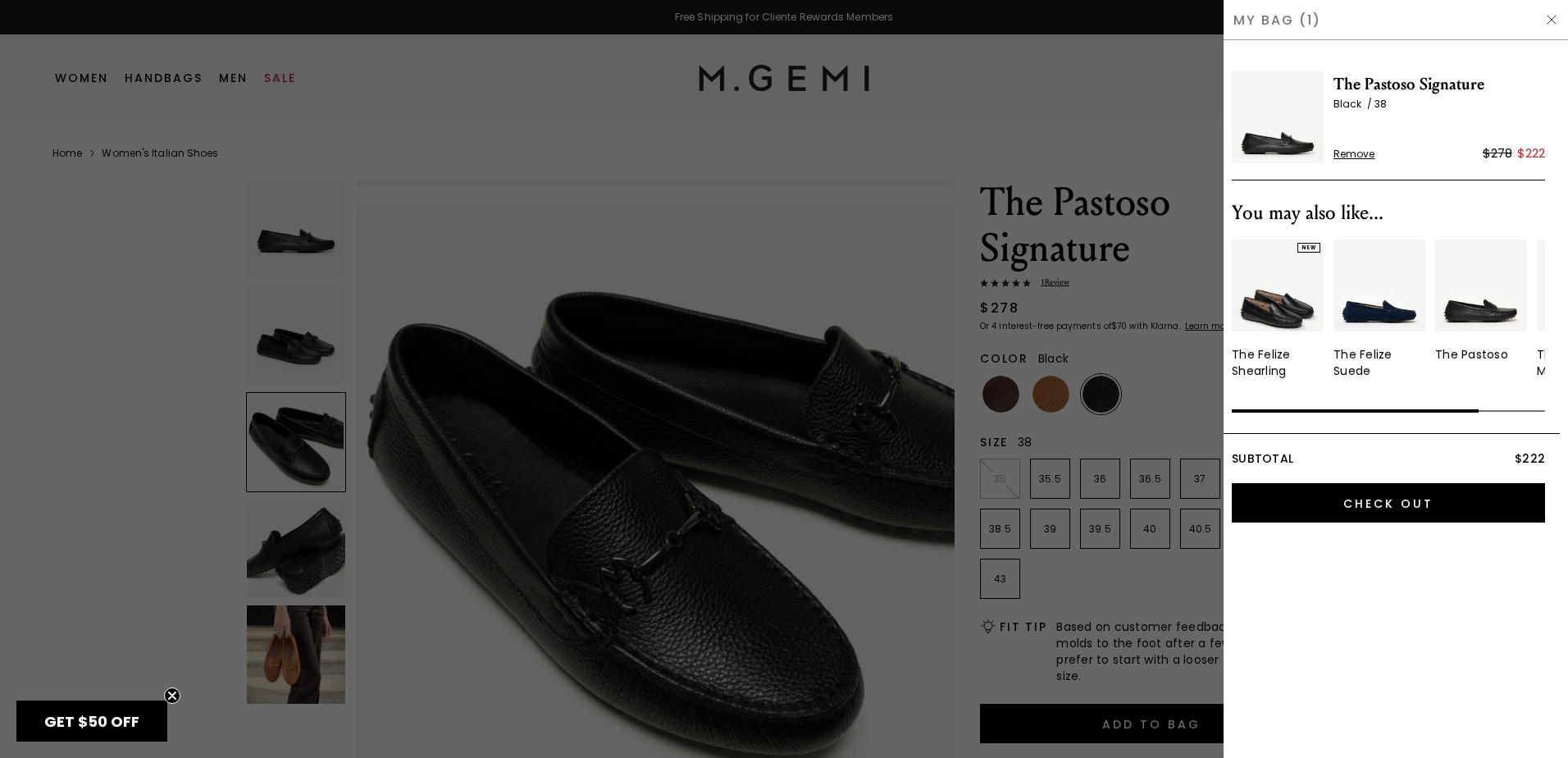
click at [1547, 24] on img at bounding box center [1551, 19] width 13 height 13
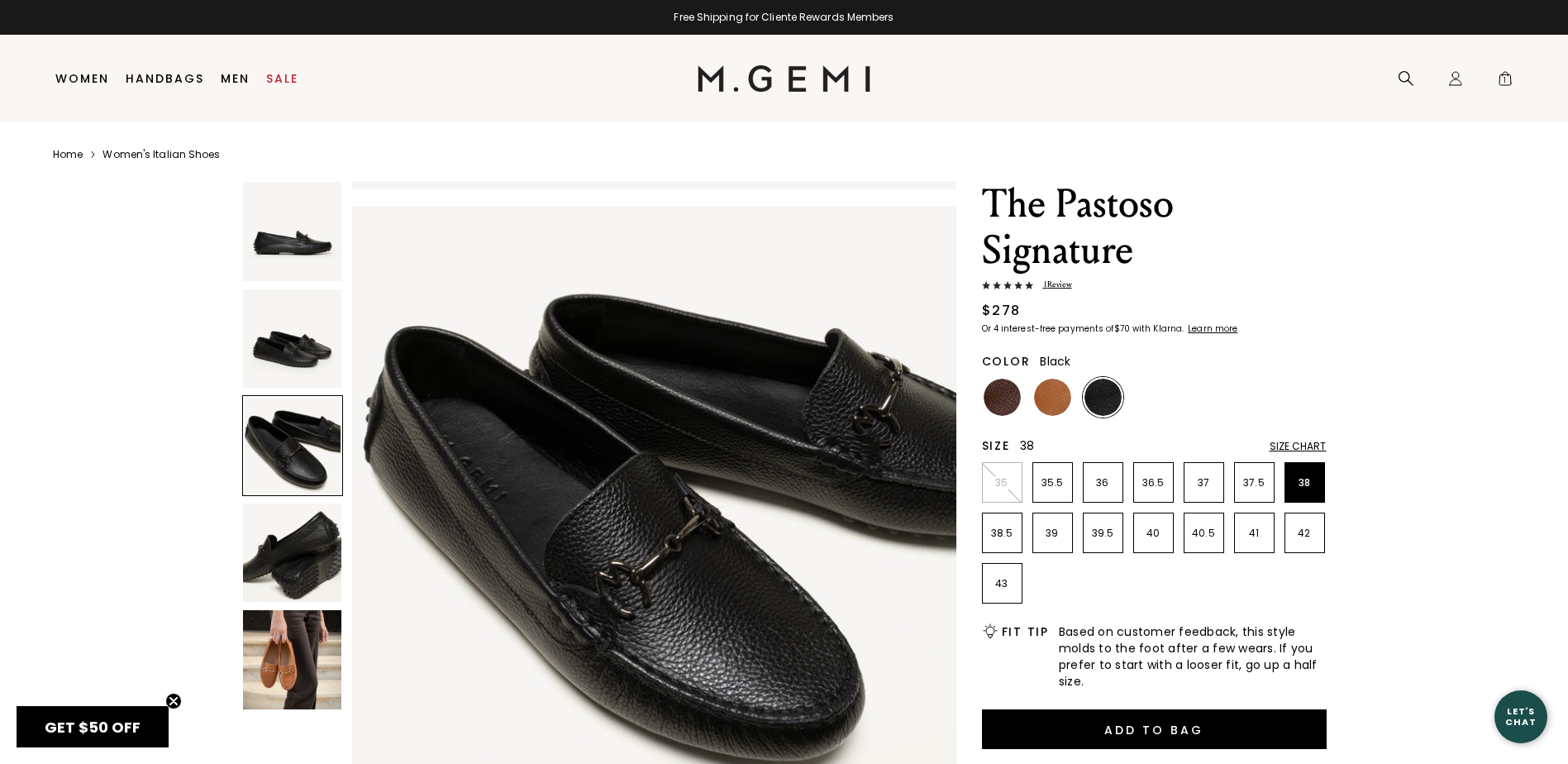
click at [257, 650] on img at bounding box center [292, 659] width 100 height 100
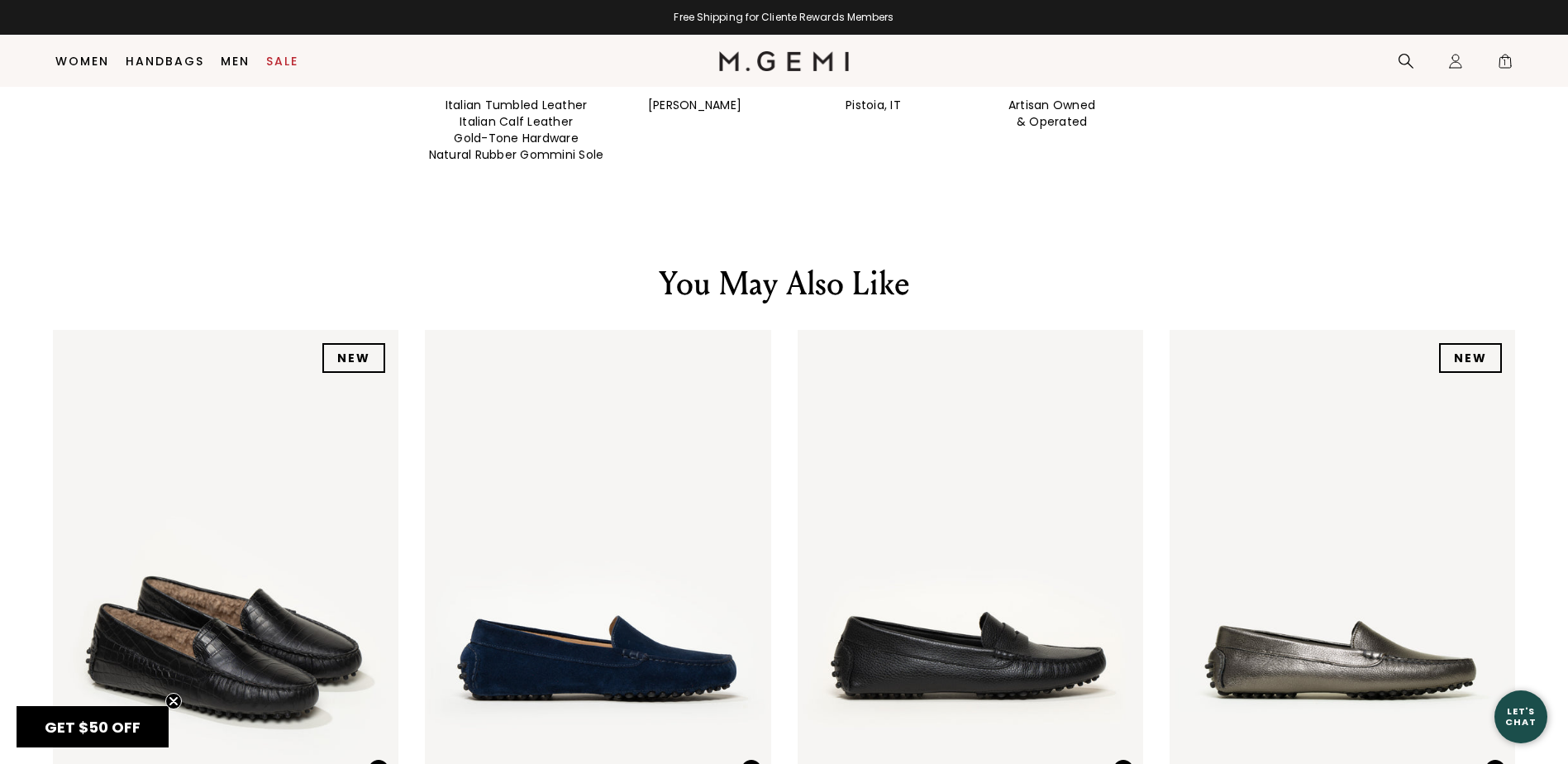
scroll to position [2260, 0]
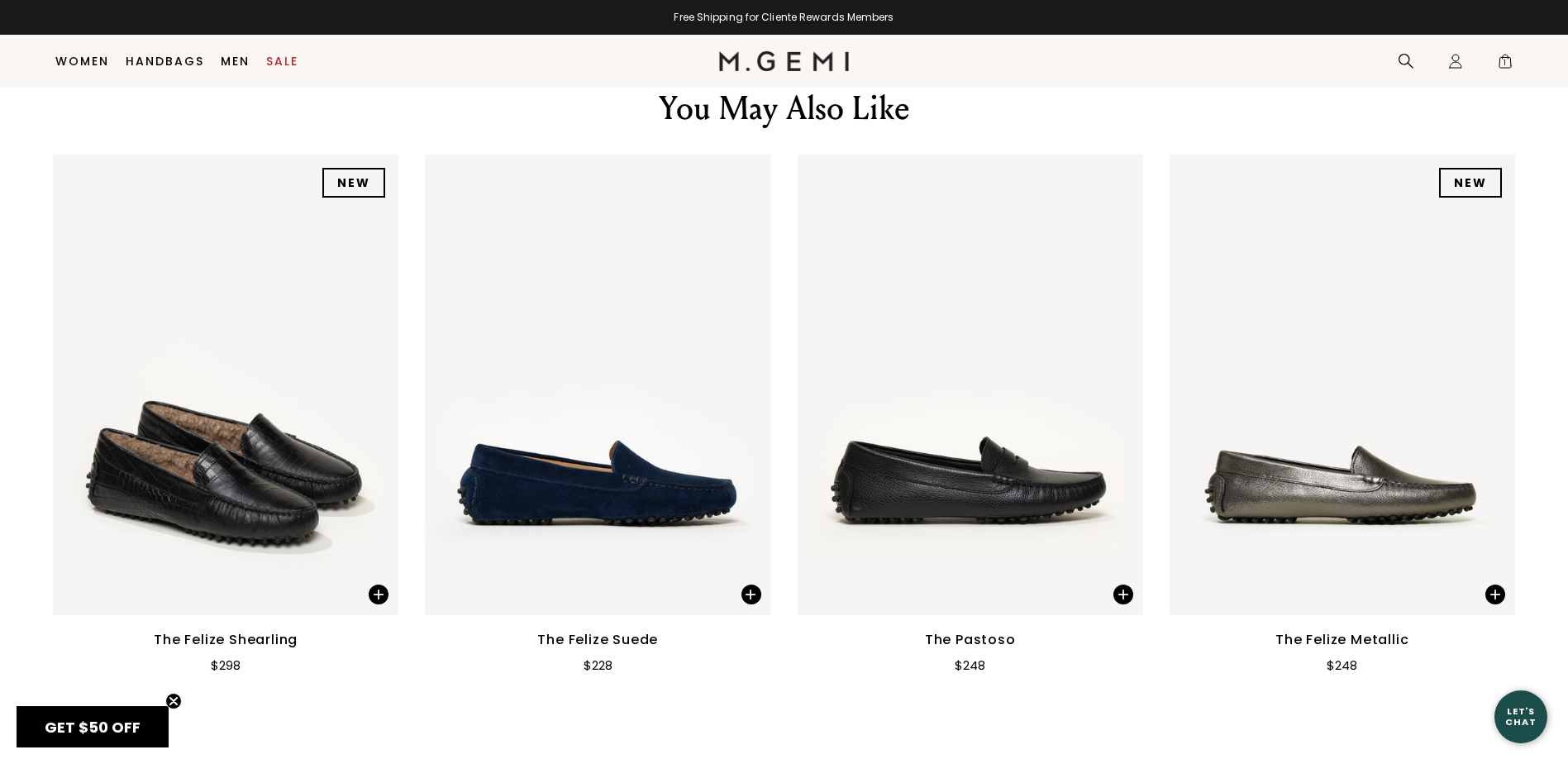
click at [918, 445] on img at bounding box center [970, 385] width 345 height 461
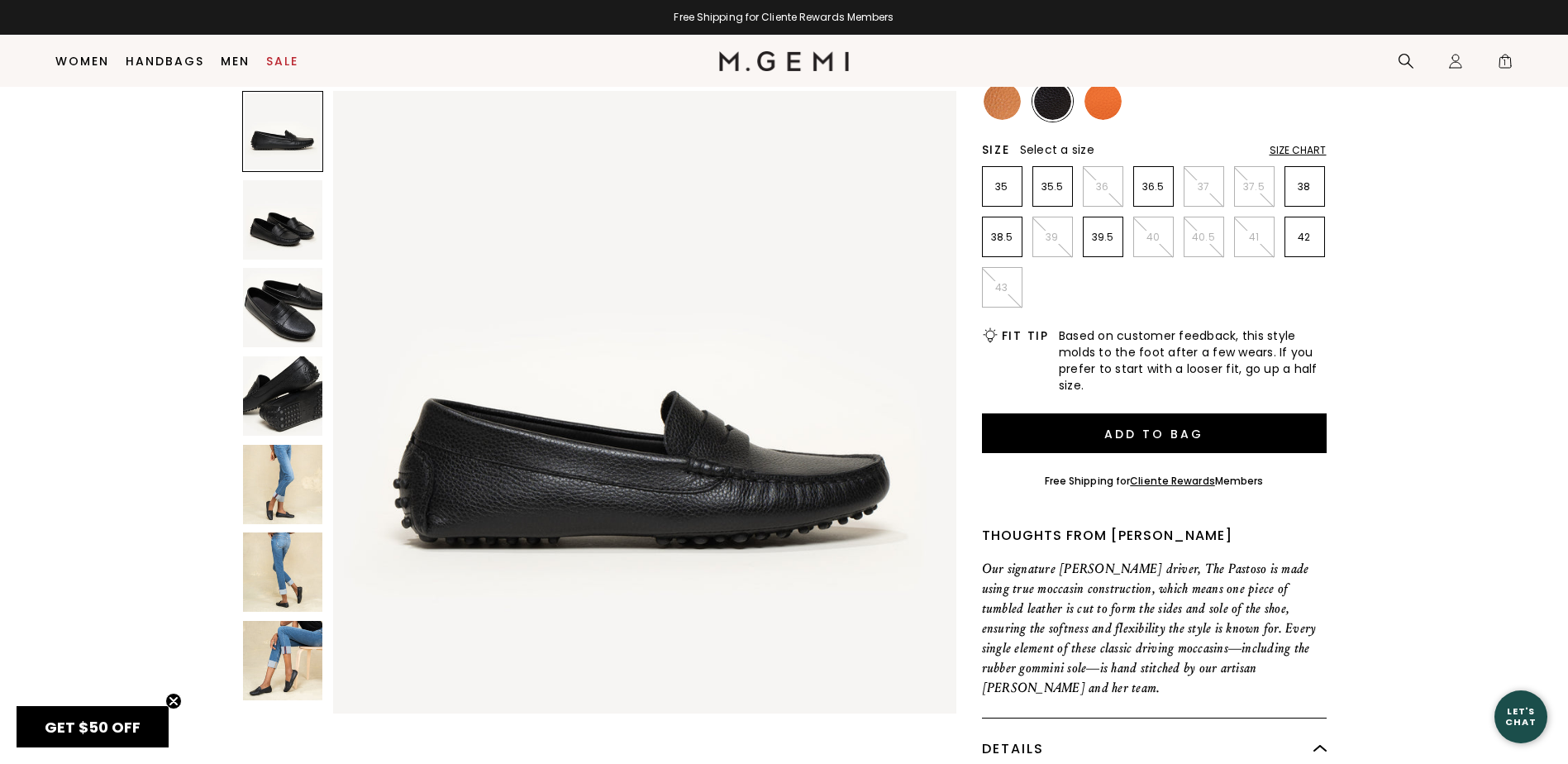
scroll to position [213, 0]
click at [285, 481] on img at bounding box center [283, 485] width 80 height 80
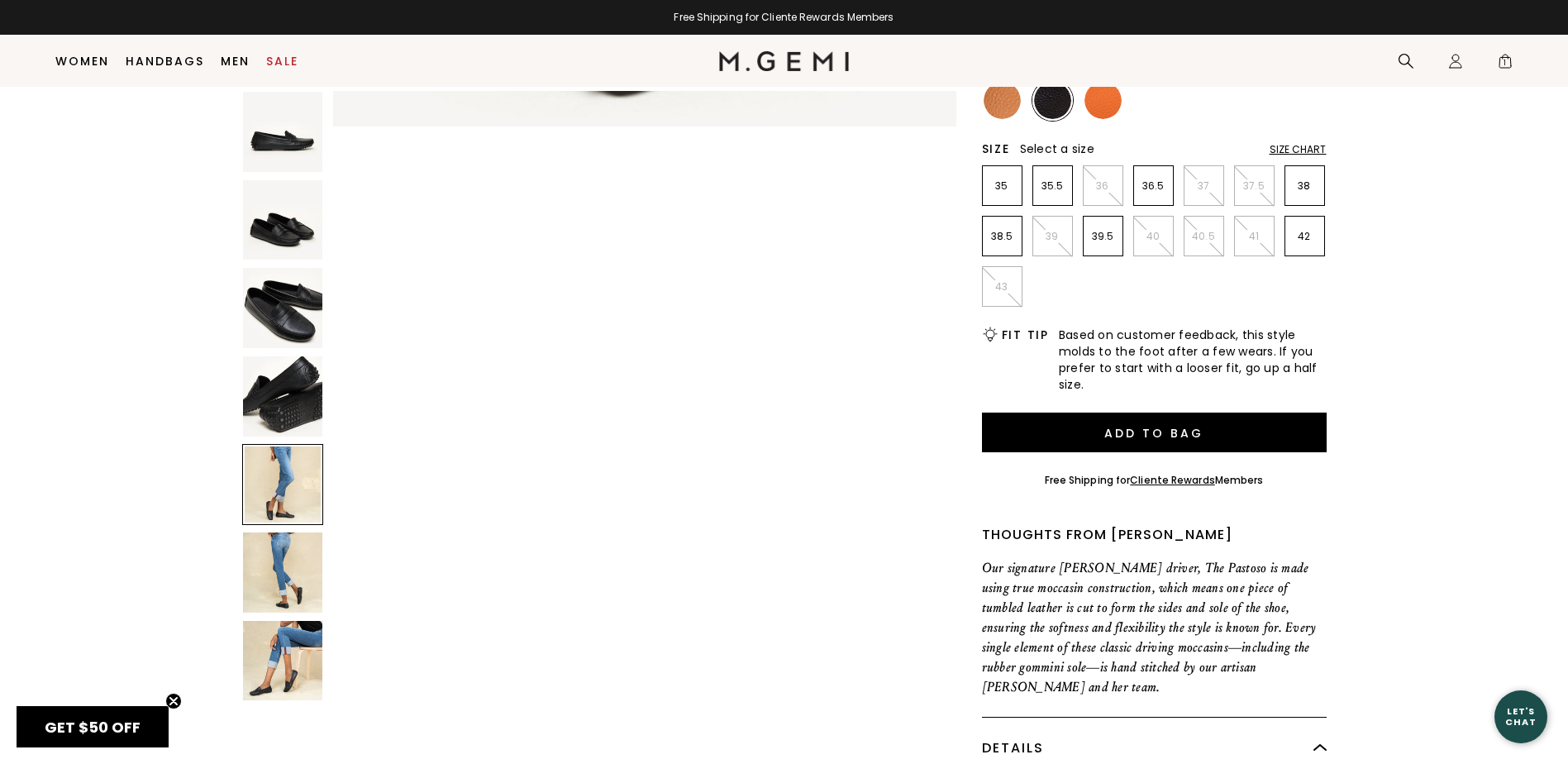
scroll to position [2508, 0]
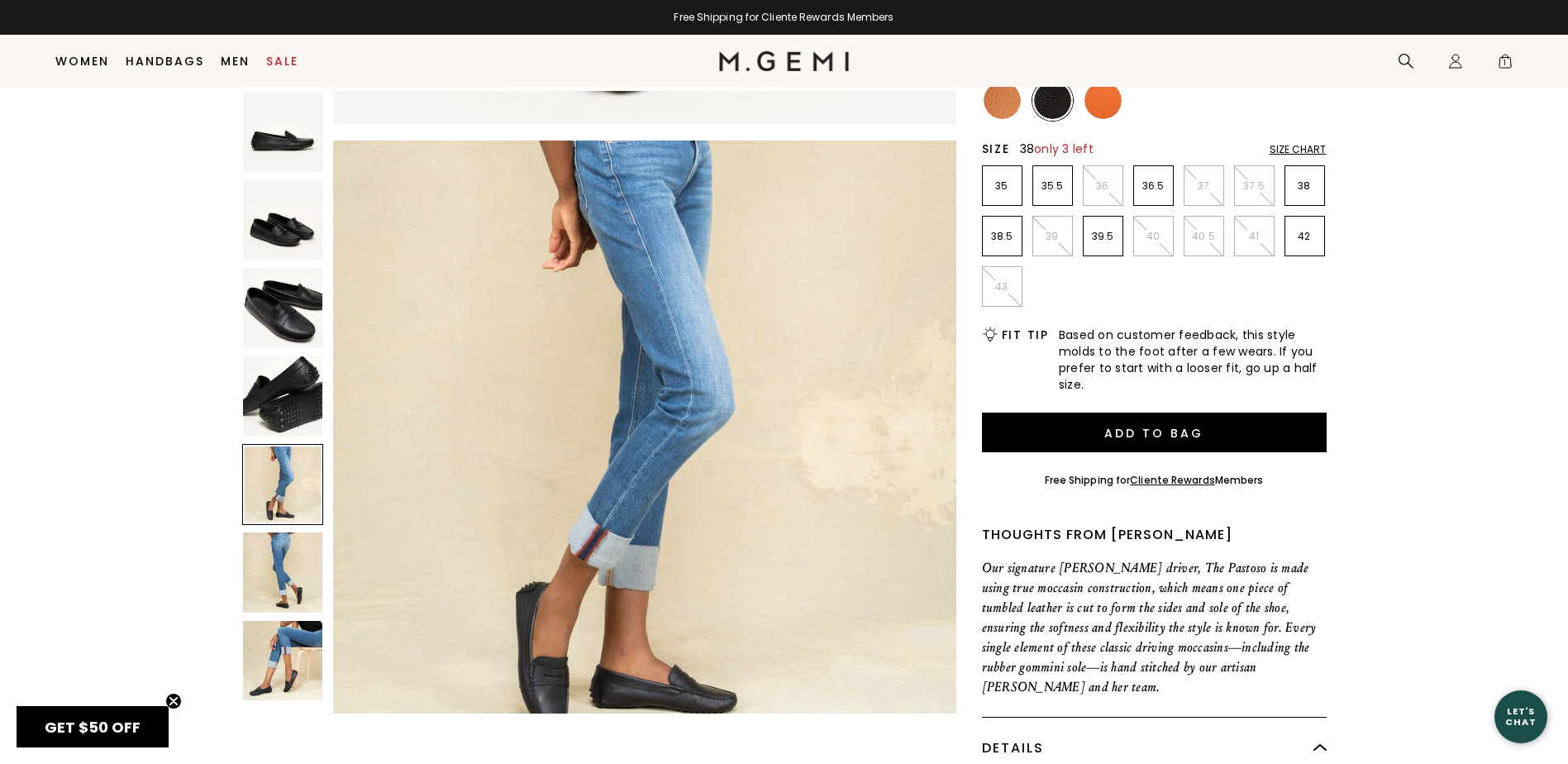
click at [1319, 186] on p "38" at bounding box center [1305, 185] width 39 height 13
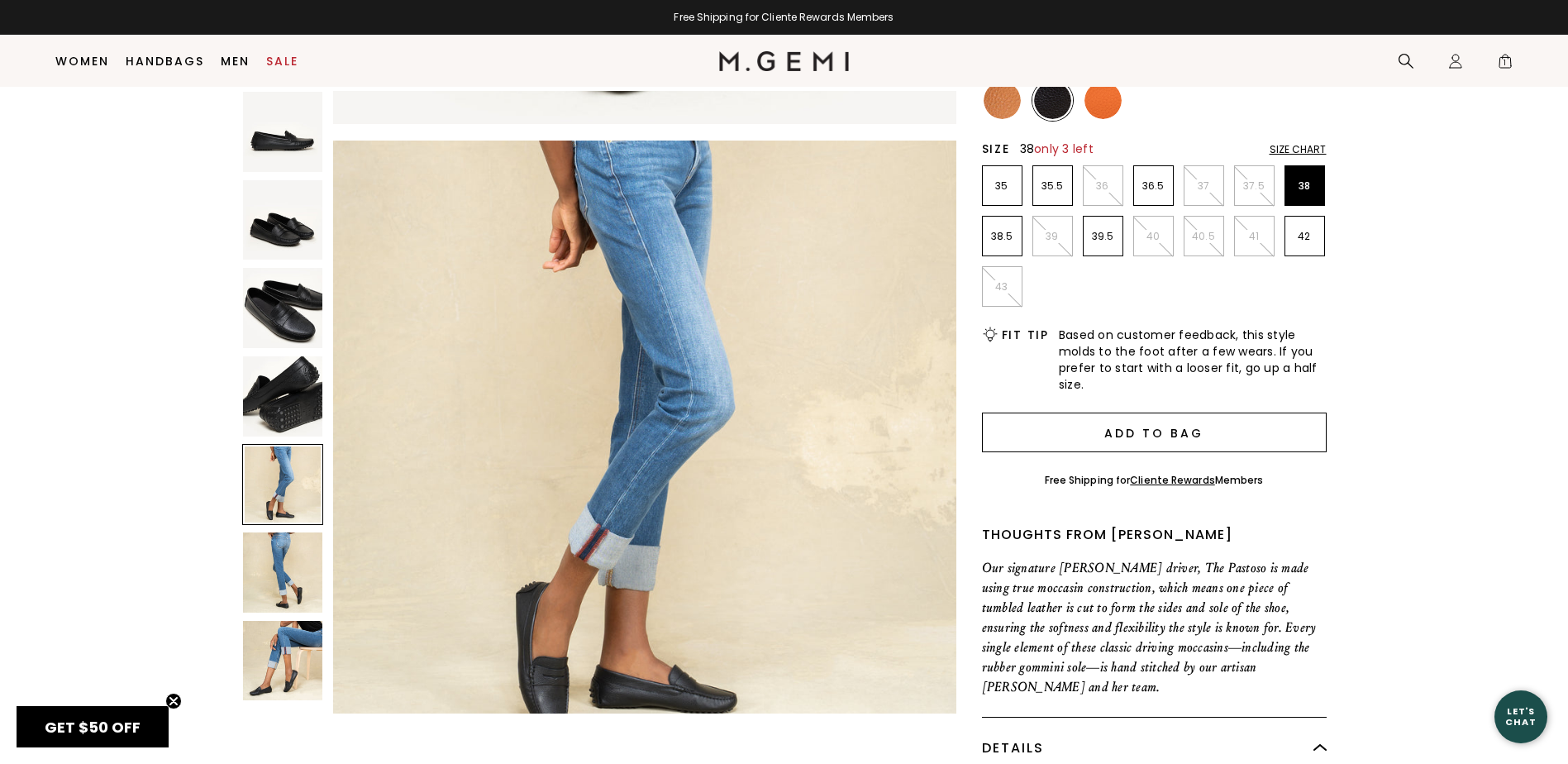
click at [1206, 440] on button "Add to Bag" at bounding box center [1154, 433] width 344 height 40
